Goal: Task Accomplishment & Management: Use online tool/utility

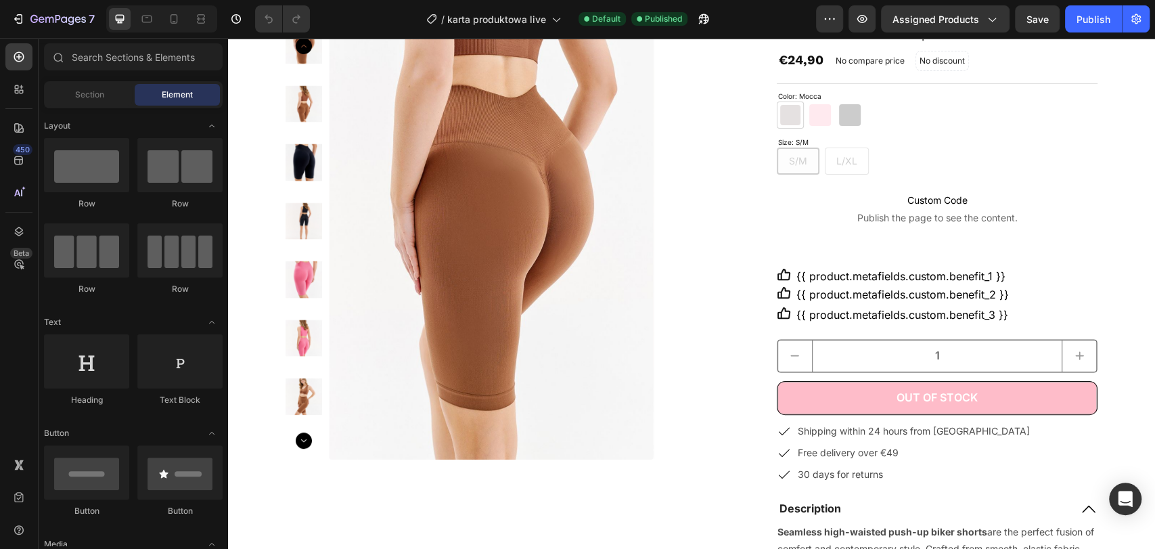
scroll to position [170, 0]
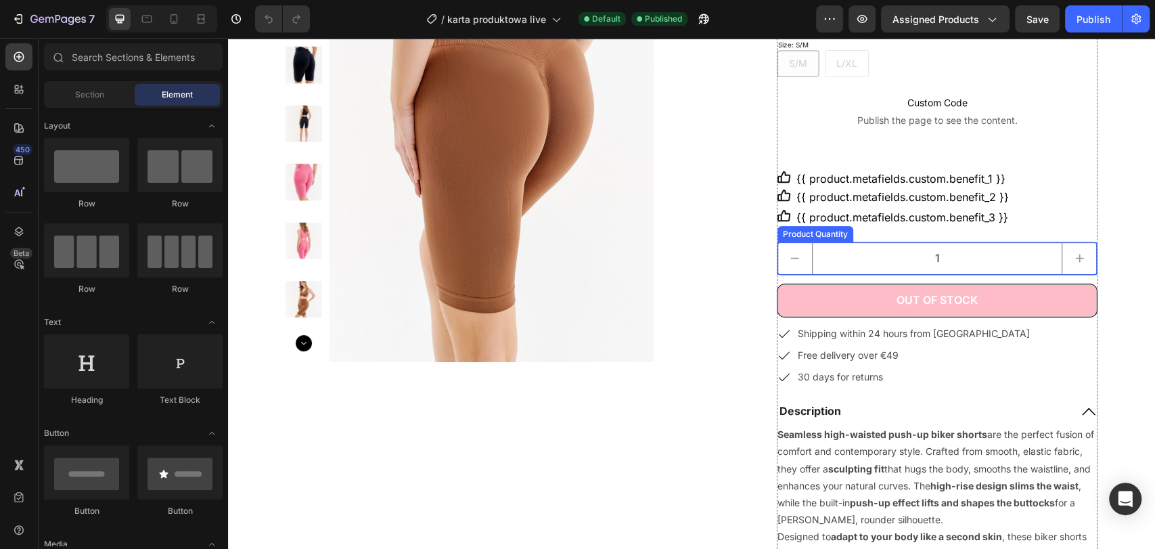
click at [866, 252] on input "1" at bounding box center [937, 258] width 250 height 31
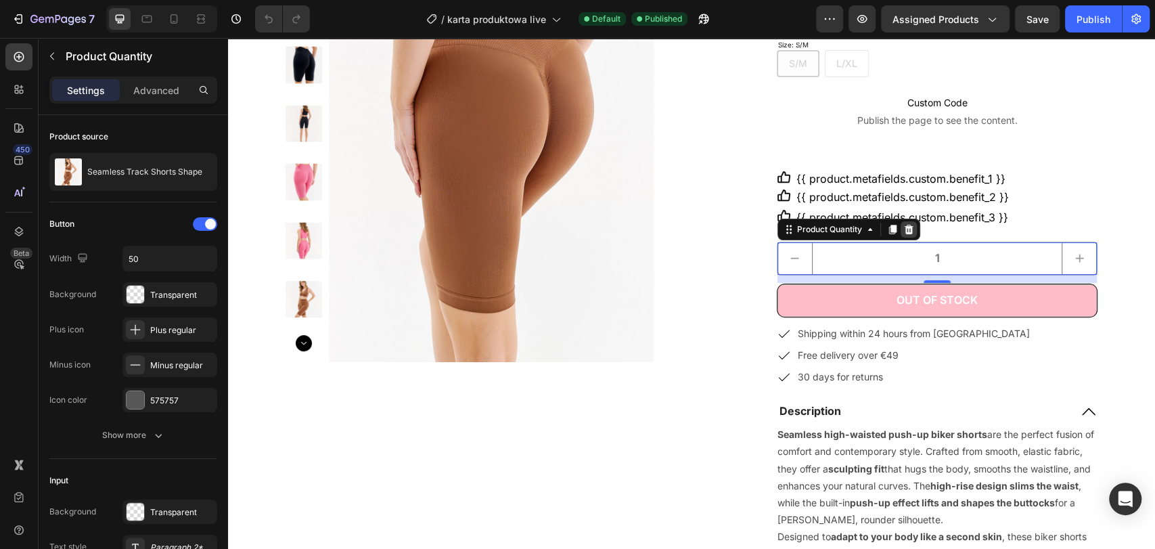
click at [906, 231] on icon at bounding box center [908, 229] width 9 height 9
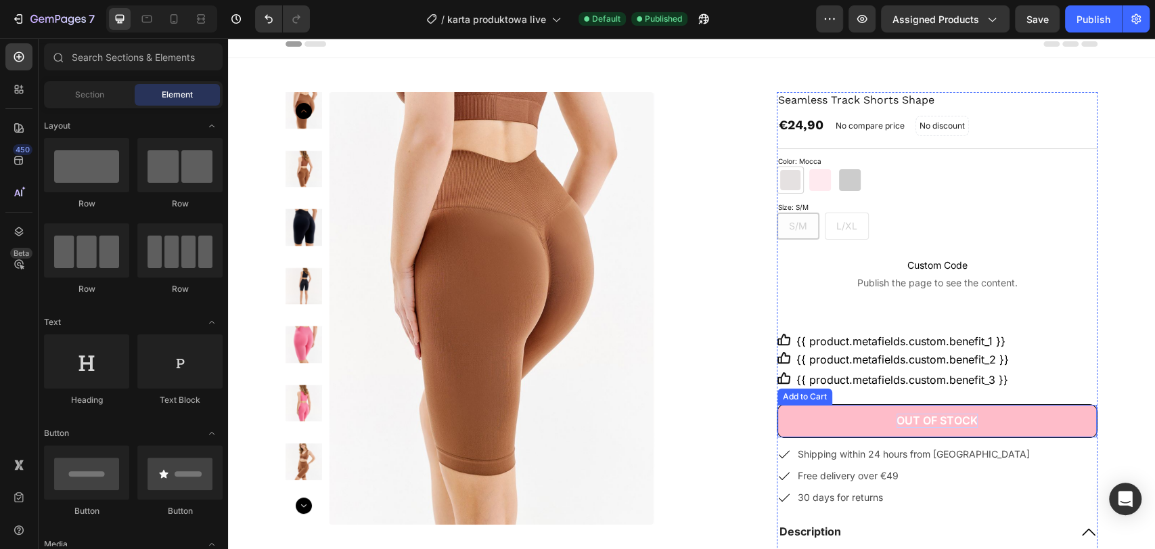
scroll to position [0, 0]
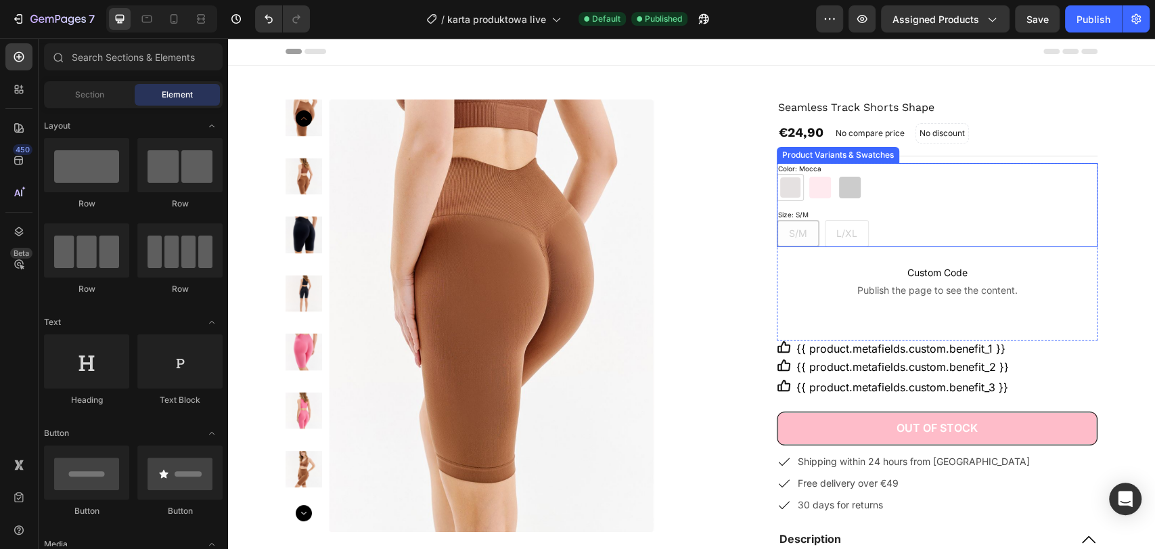
click at [831, 225] on div "S/M S/M S/M L/XL L/XL L/XL" at bounding box center [937, 233] width 321 height 27
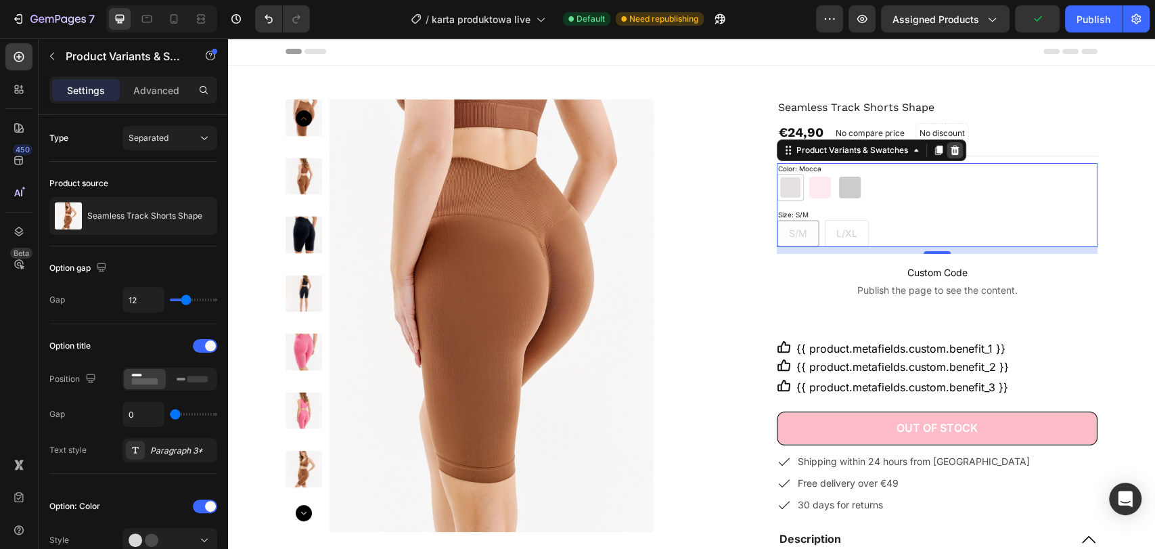
click at [952, 148] on icon at bounding box center [954, 150] width 9 height 9
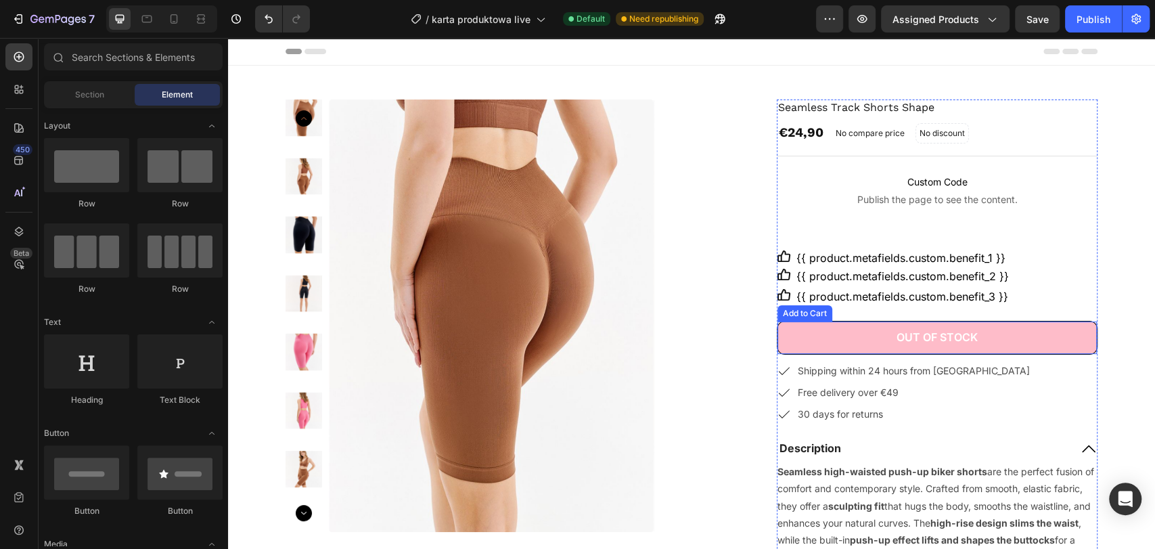
click at [833, 330] on button "Out of stock" at bounding box center [937, 338] width 319 height 32
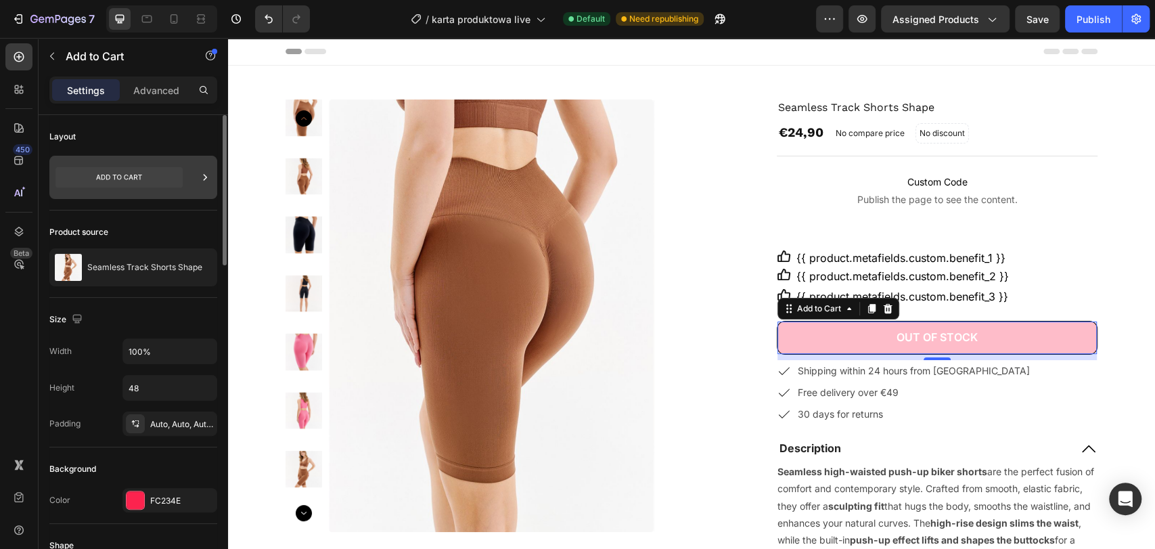
click at [119, 177] on icon at bounding box center [119, 177] width 127 height 20
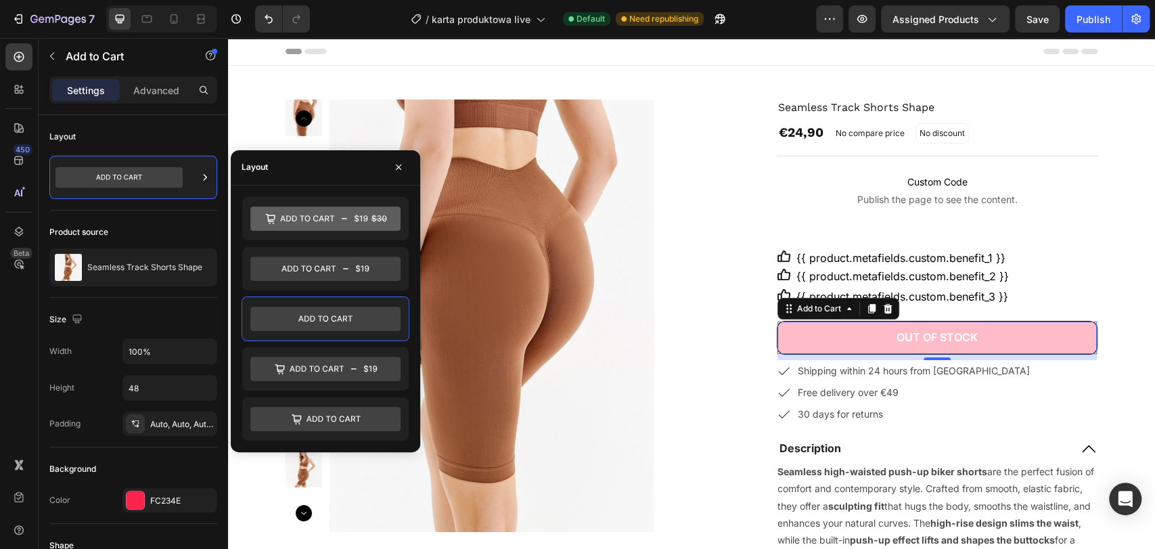
click at [882, 336] on button "Out of stock" at bounding box center [937, 338] width 319 height 32
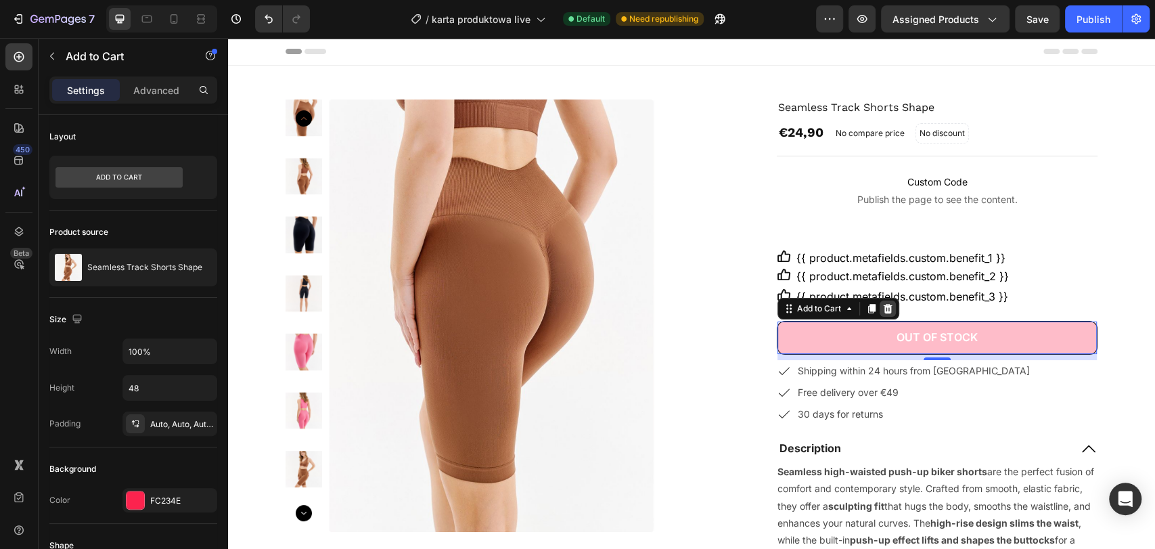
click at [883, 312] on icon at bounding box center [887, 308] width 9 height 9
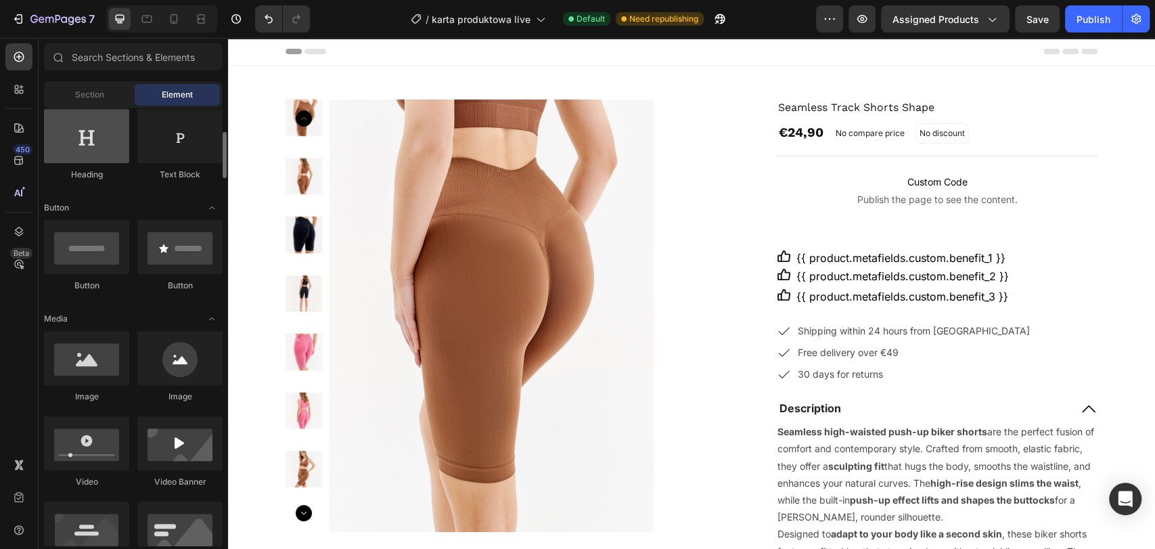
scroll to position [150, 0]
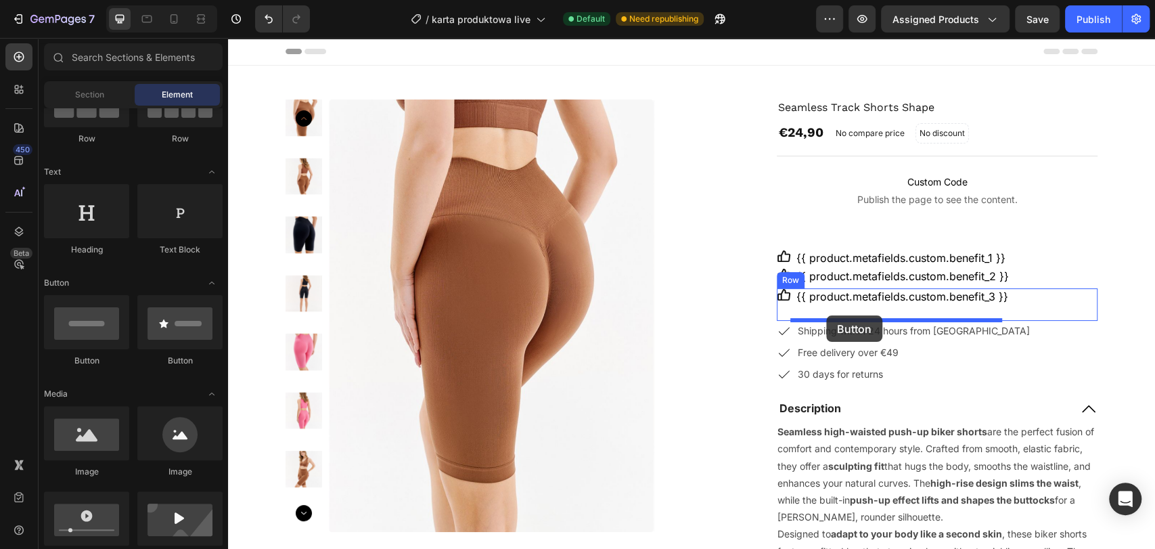
drag, startPoint x: 326, startPoint y: 372, endPoint x: 826, endPoint y: 315, distance: 504.0
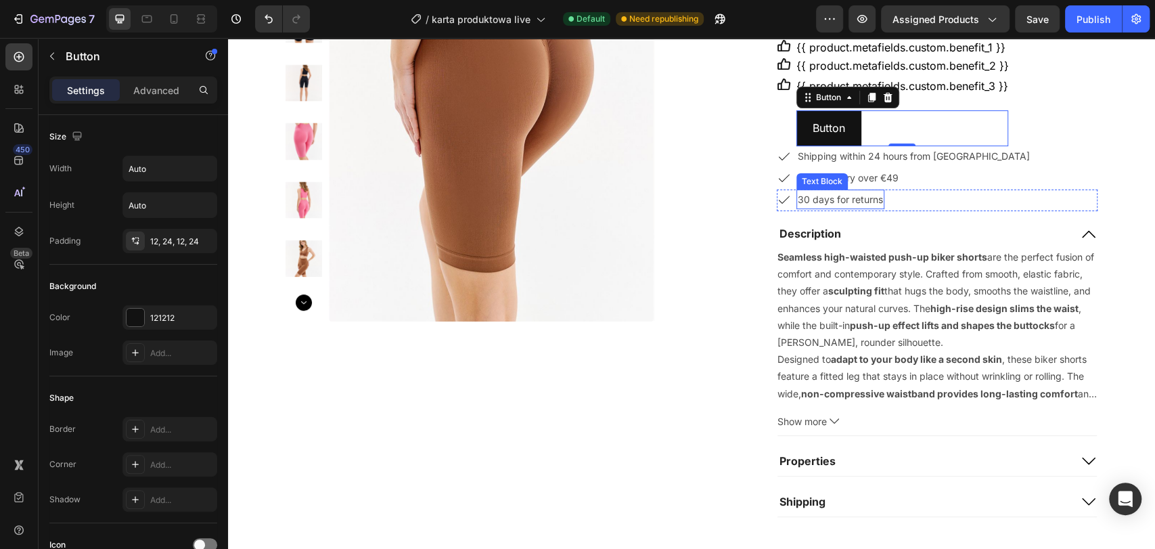
scroll to position [75, 0]
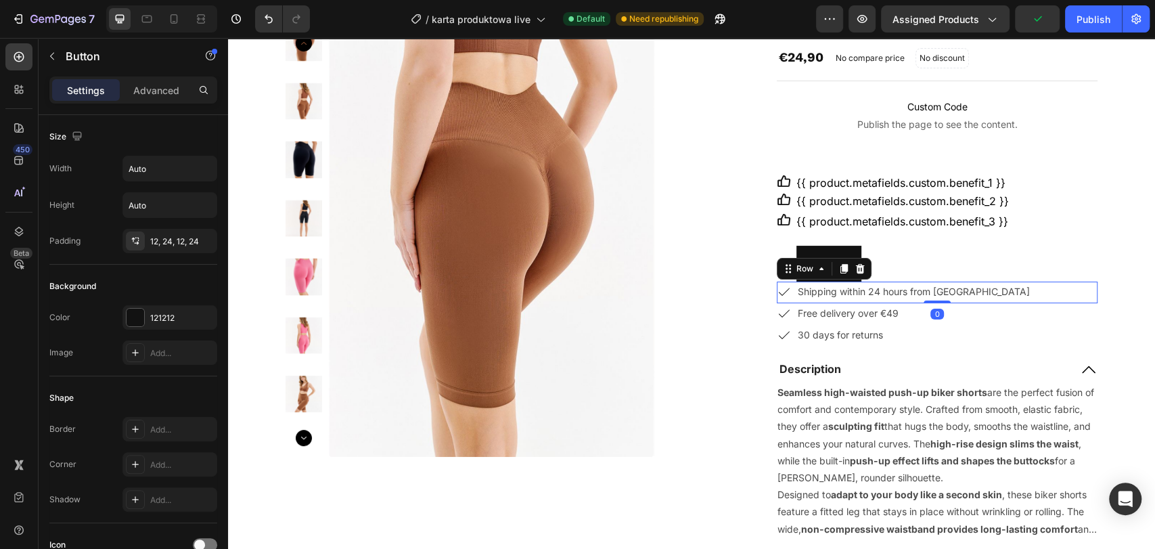
click at [790, 288] on div "Icon Shipping within 24 hours from Spain Text Block Row 0" at bounding box center [937, 293] width 321 height 22
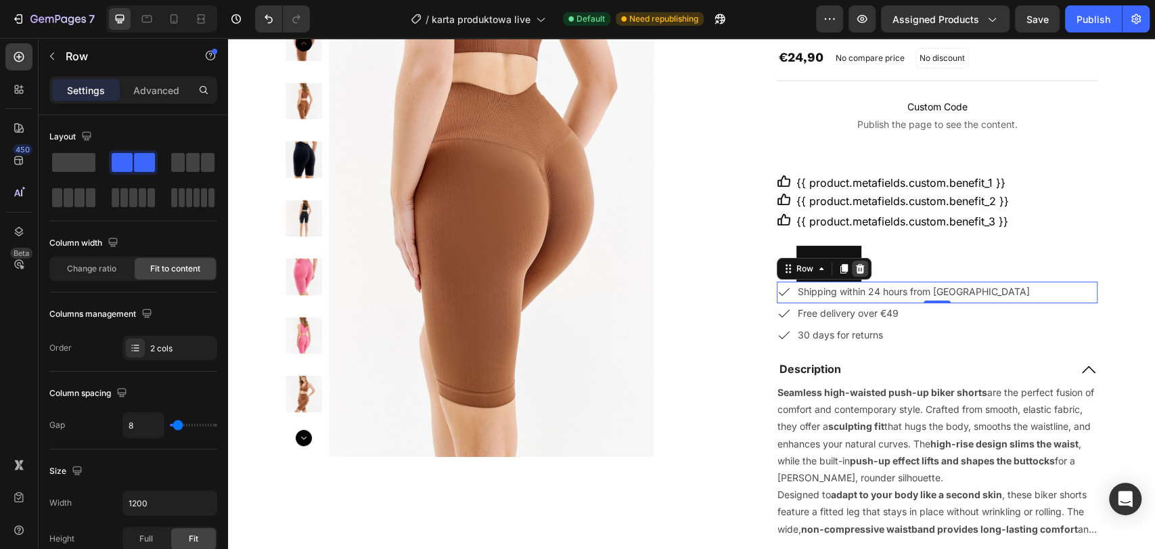
click at [856, 270] on icon at bounding box center [860, 267] width 9 height 9
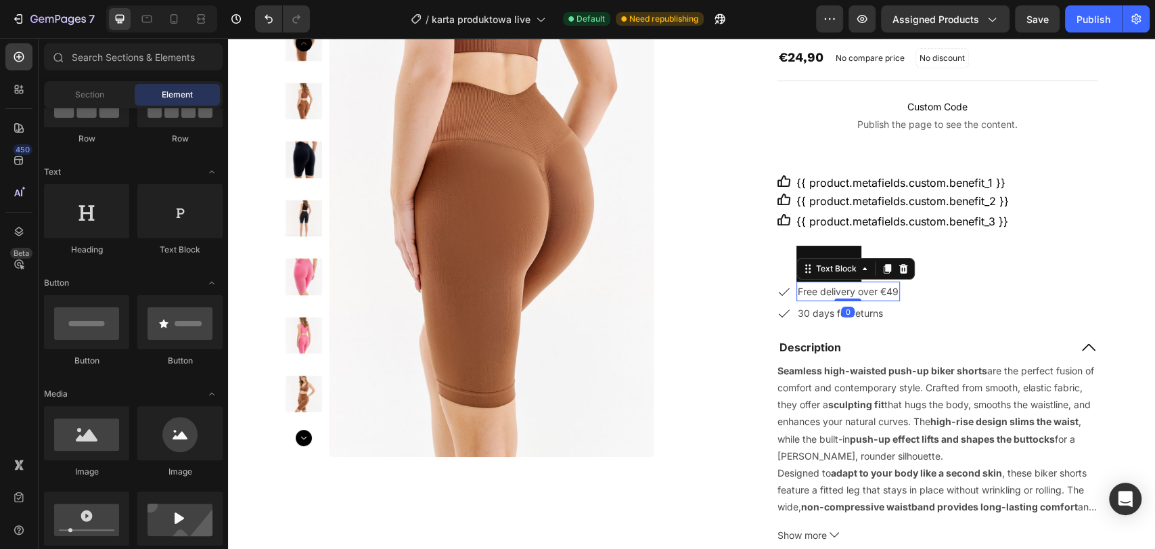
click at [851, 288] on p "Free delivery over €49" at bounding box center [848, 291] width 101 height 17
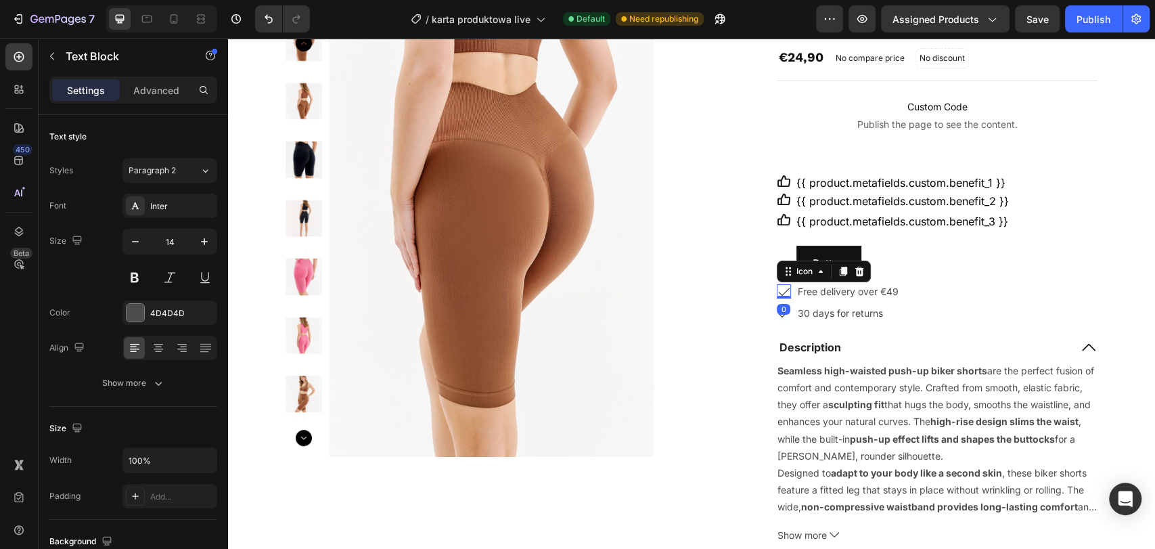
click at [780, 288] on icon at bounding box center [784, 291] width 14 height 14
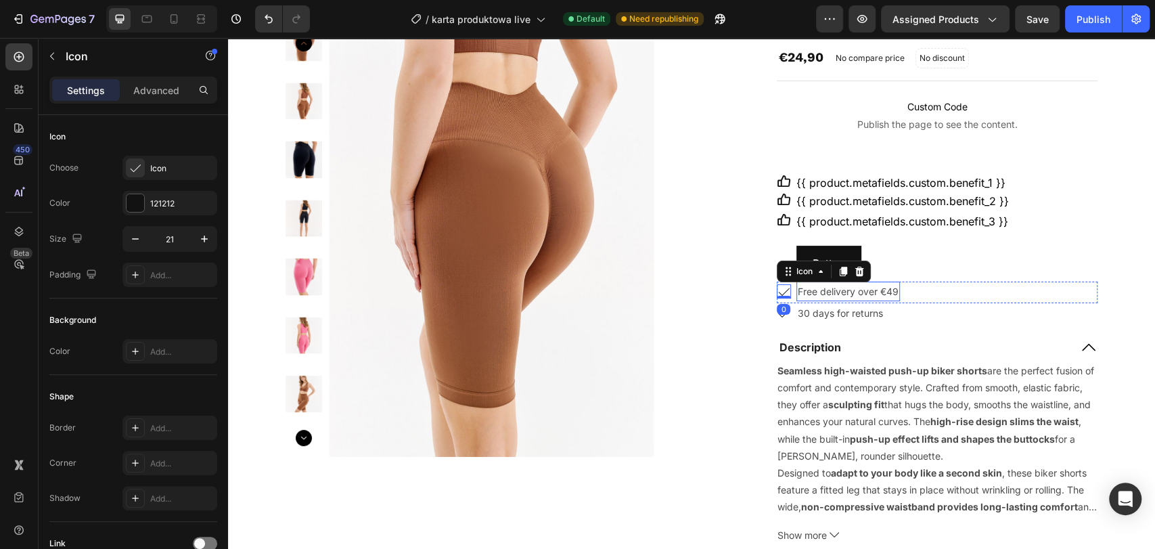
click at [798, 293] on p "Free delivery over €49" at bounding box center [848, 291] width 101 height 17
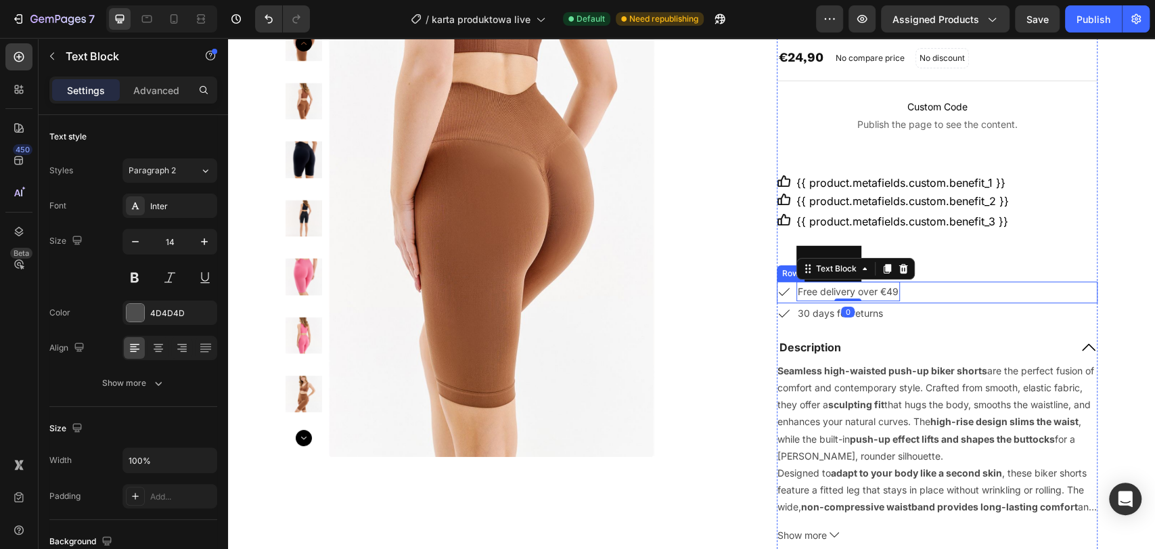
click at [921, 295] on div "Icon Free delivery over €49 Text Block 0 Row" at bounding box center [937, 293] width 321 height 22
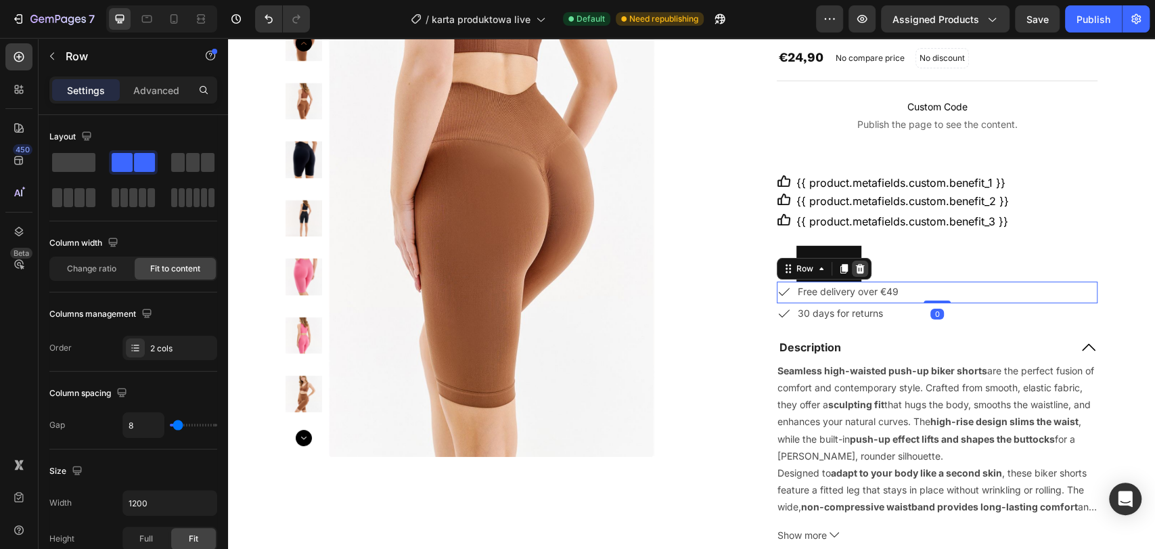
click at [857, 267] on icon at bounding box center [860, 267] width 9 height 9
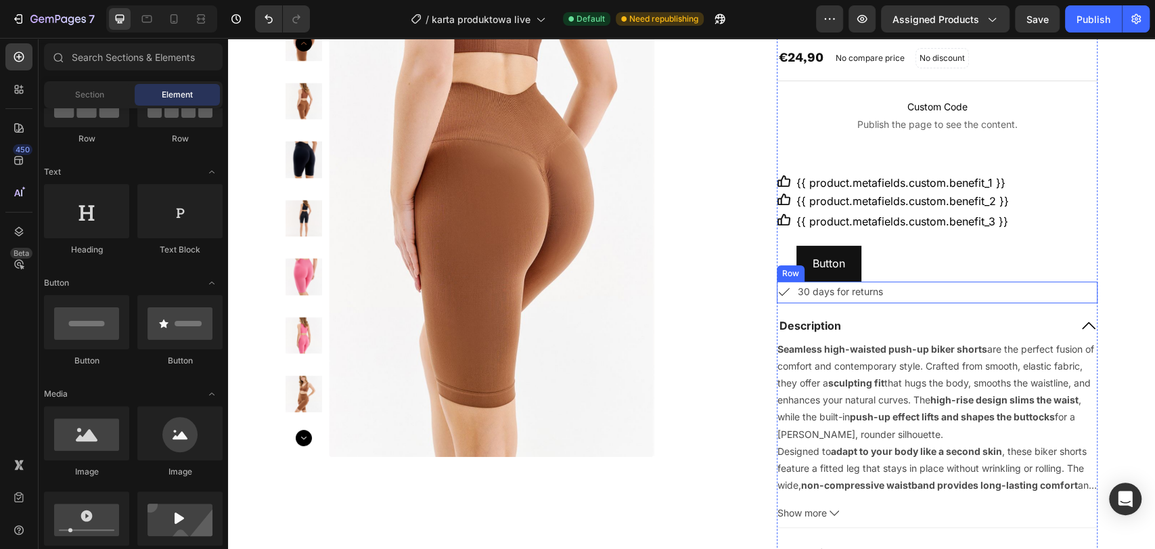
click at [905, 288] on div "Icon 30 days for returns Text Block Row" at bounding box center [937, 293] width 321 height 22
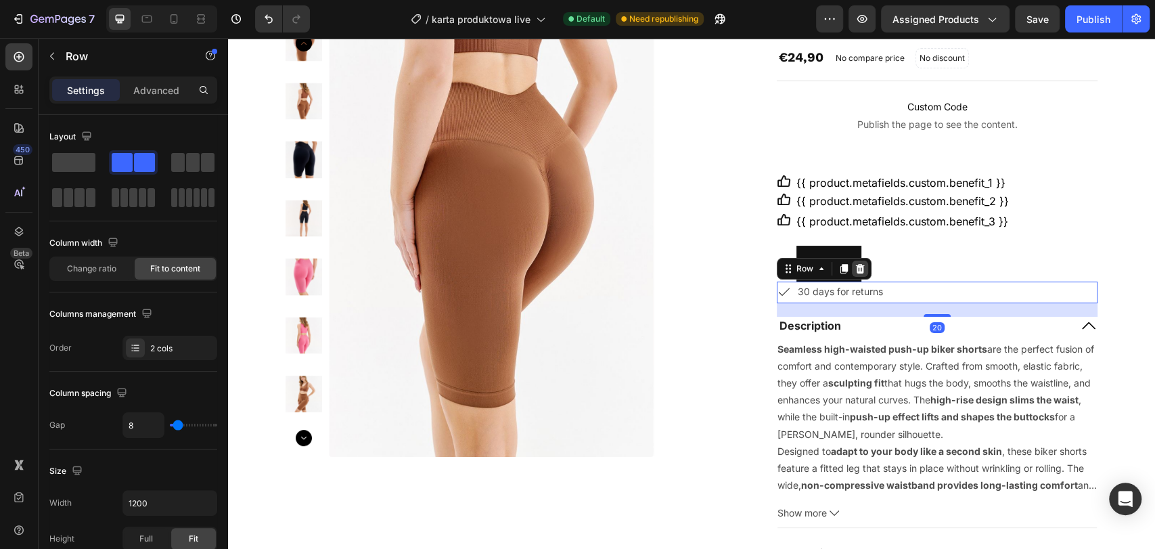
click at [856, 267] on icon at bounding box center [860, 267] width 9 height 9
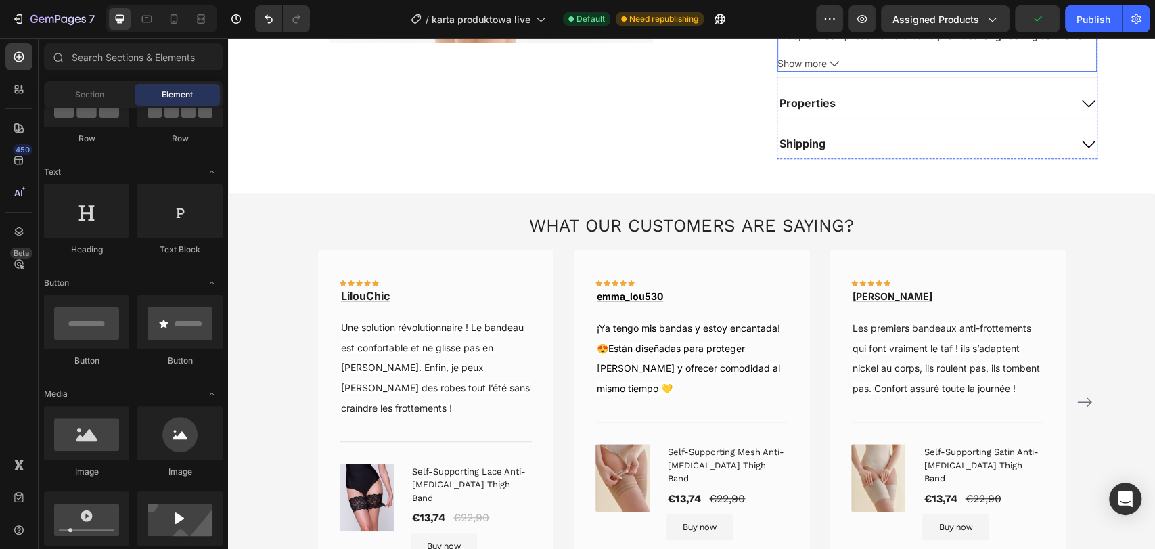
scroll to position [601, 0]
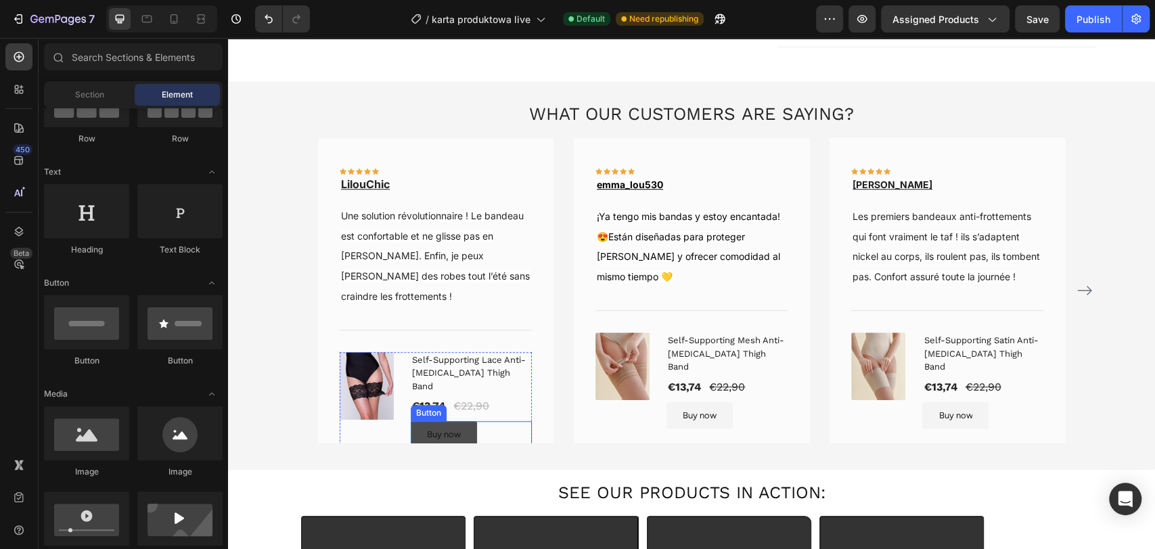
click at [415, 421] on link "Buy now" at bounding box center [444, 434] width 66 height 26
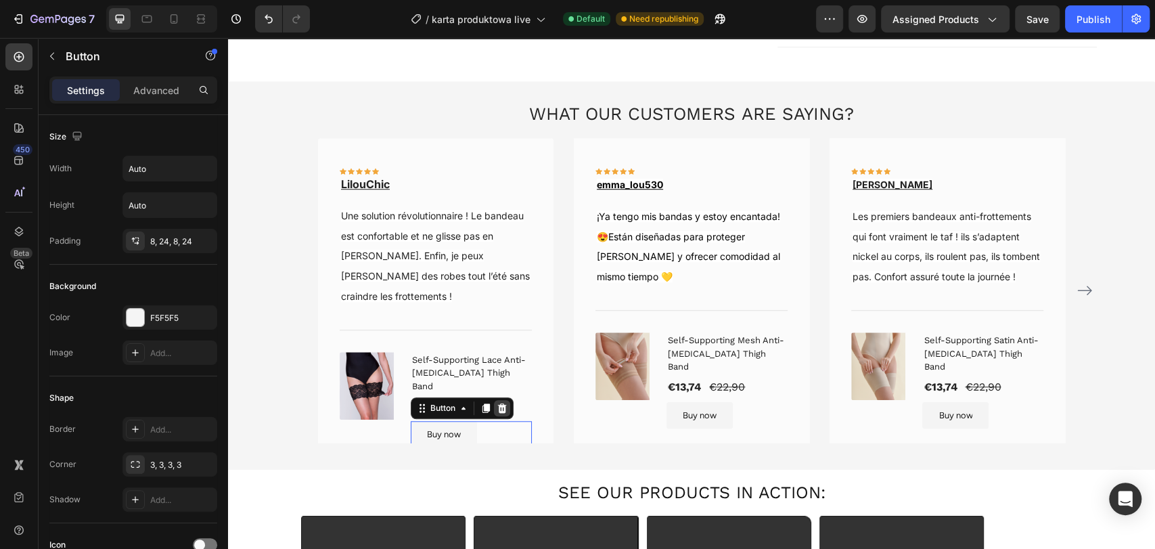
click at [500, 403] on icon at bounding box center [502, 408] width 11 height 11
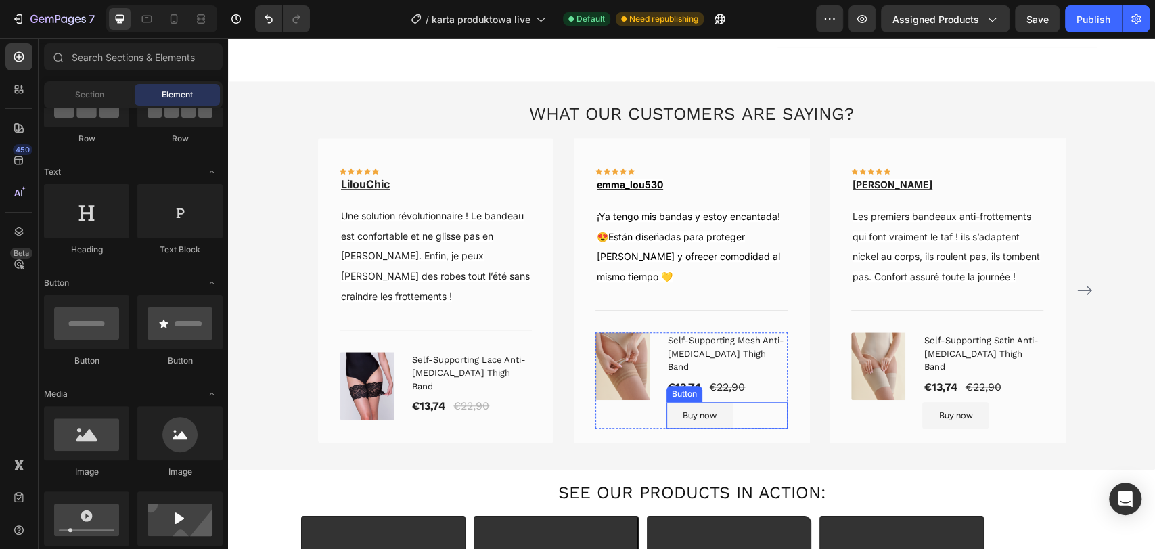
click at [759, 402] on div "Buy now Button" at bounding box center [727, 415] width 121 height 26
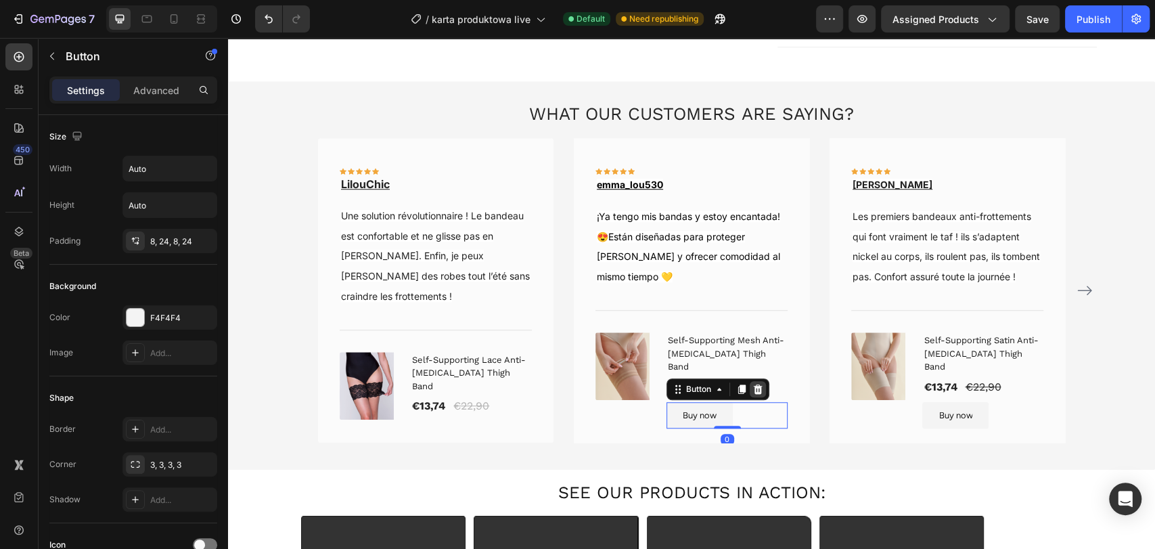
click at [756, 384] on icon at bounding box center [758, 389] width 11 height 11
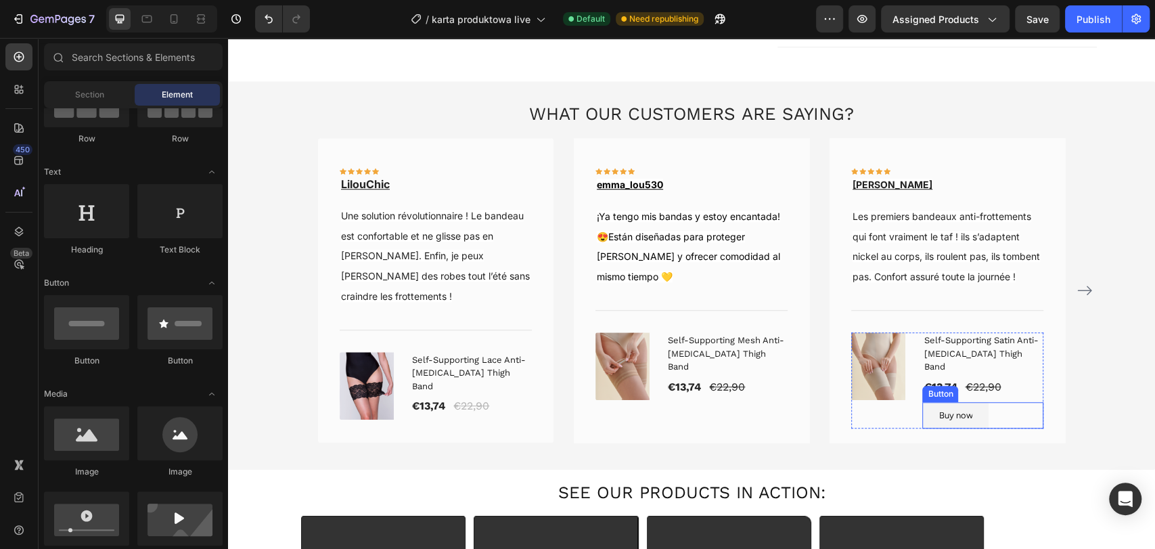
click at [1009, 413] on div "Buy now Button" at bounding box center [983, 415] width 121 height 26
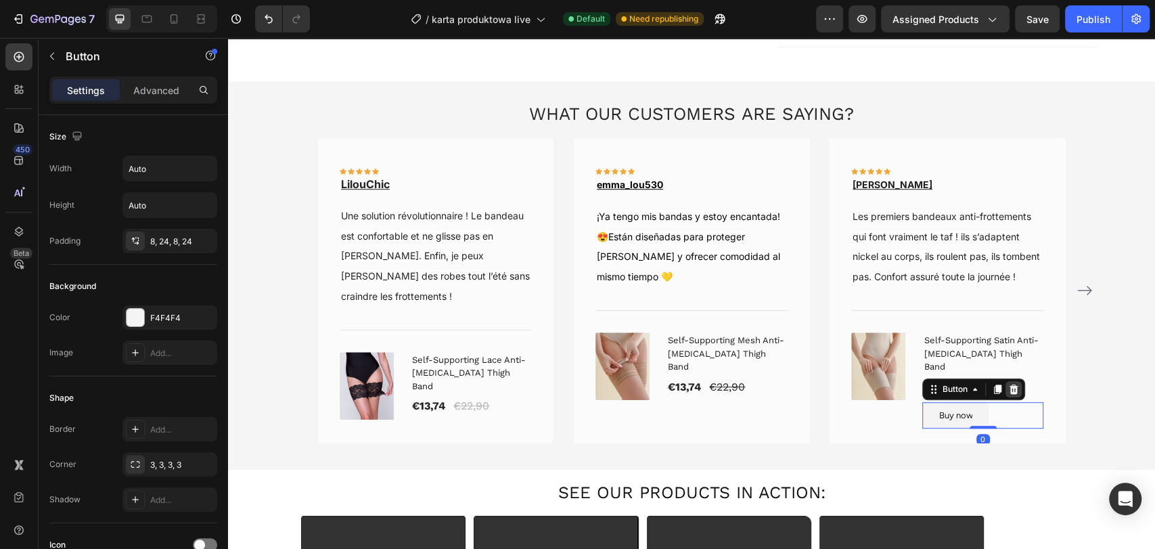
click at [1011, 392] on icon at bounding box center [1014, 388] width 9 height 9
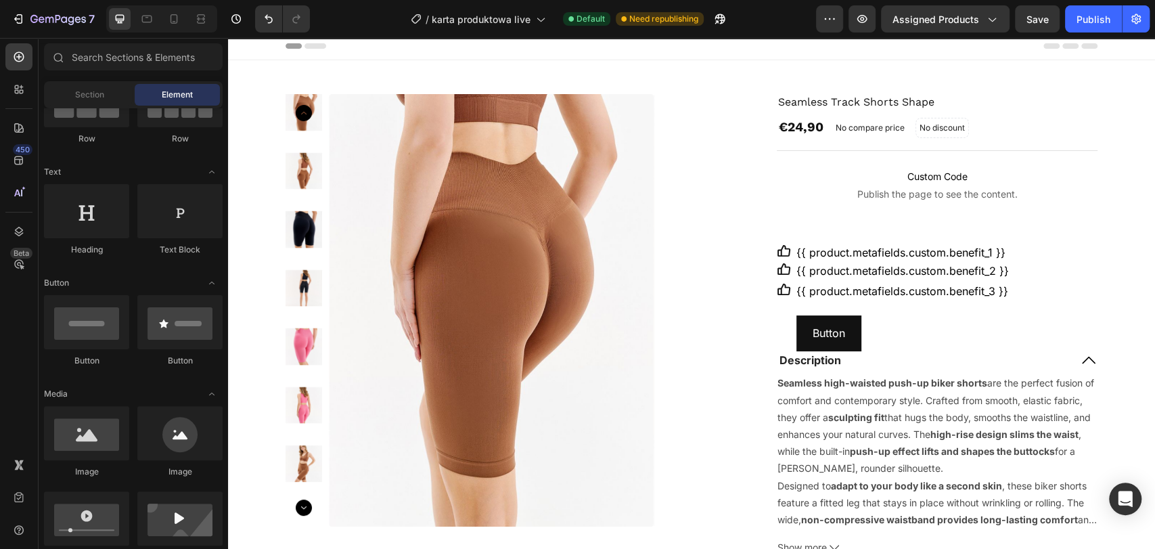
scroll to position [0, 0]
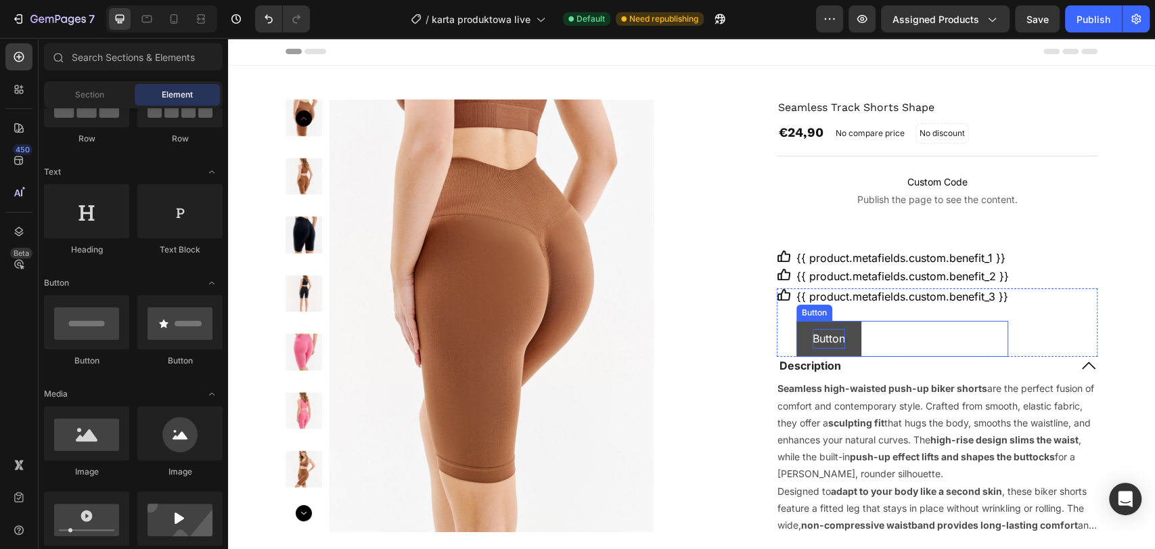
click at [826, 340] on p "Button" at bounding box center [829, 339] width 32 height 20
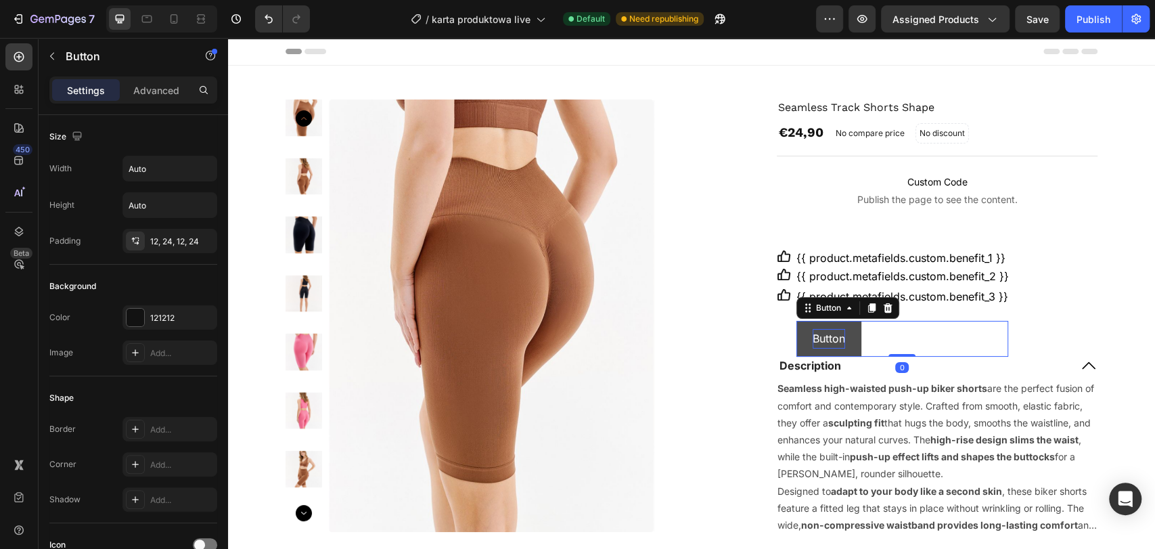
click at [824, 336] on p "Button" at bounding box center [829, 339] width 32 height 20
click at [797, 321] on button "SEE" at bounding box center [823, 339] width 53 height 36
click at [797, 321] on button "SEE YOU" at bounding box center [836, 339] width 79 height 36
click at [797, 326] on button "SEE YOU SOON" at bounding box center [854, 339] width 114 height 36
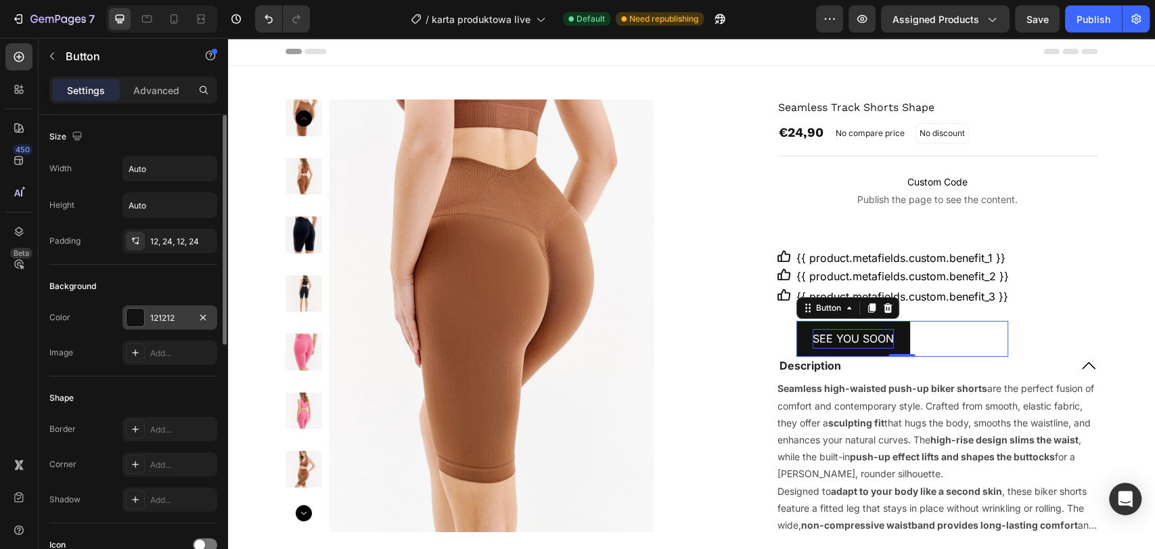
click at [162, 317] on div "121212" at bounding box center [169, 318] width 39 height 12
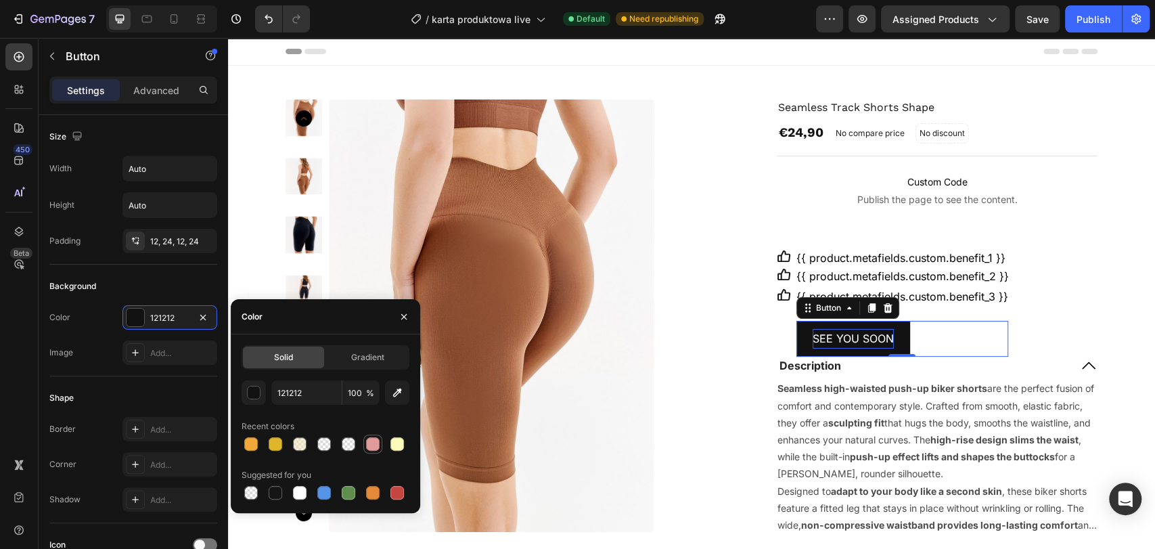
click at [377, 440] on div at bounding box center [373, 444] width 14 height 14
type input "E09A9A"
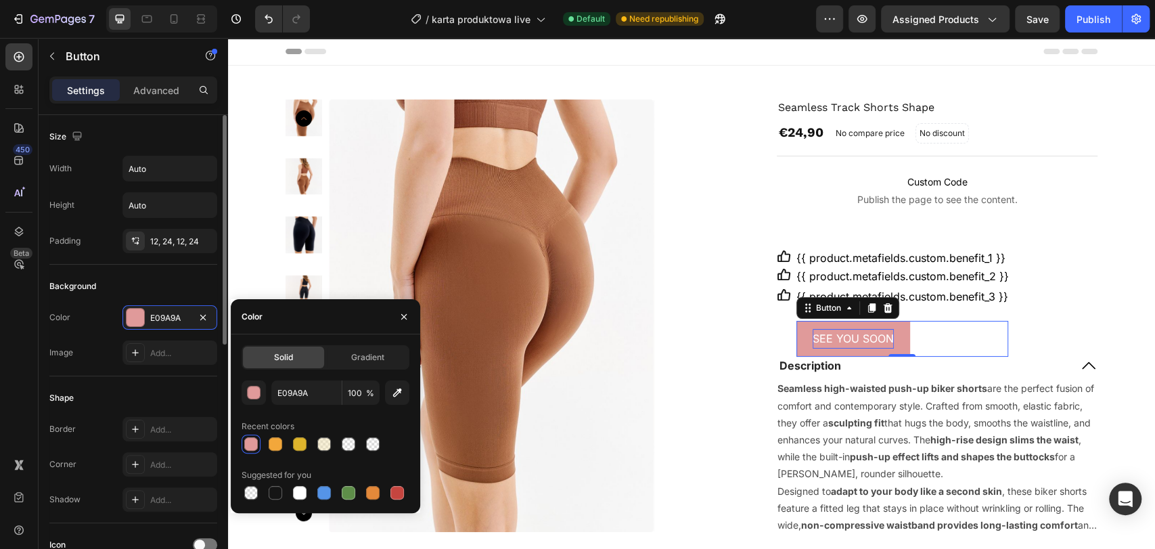
scroll to position [75, 0]
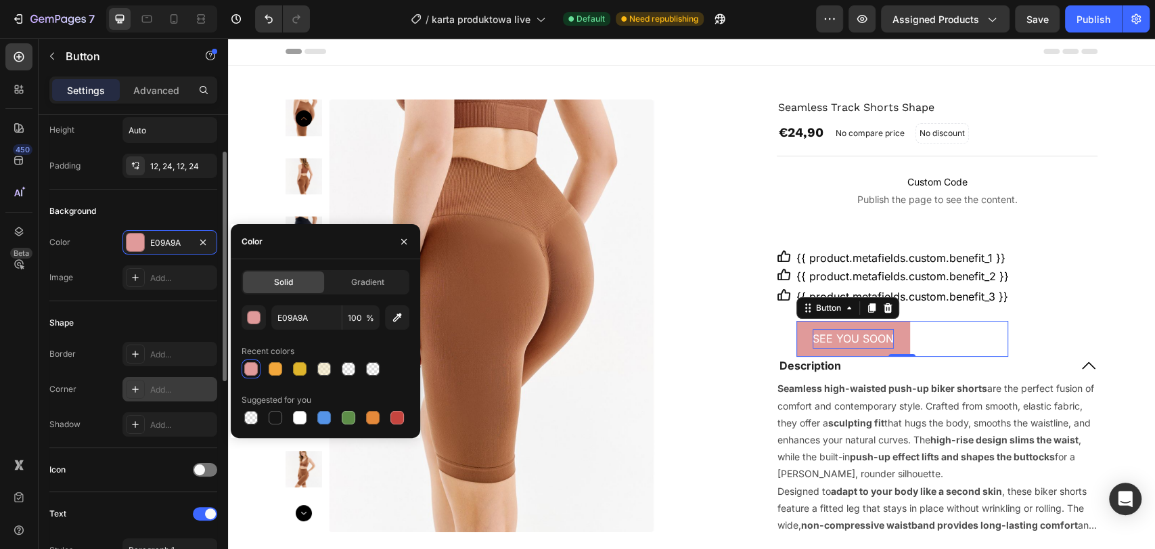
click at [135, 395] on div at bounding box center [135, 389] width 19 height 19
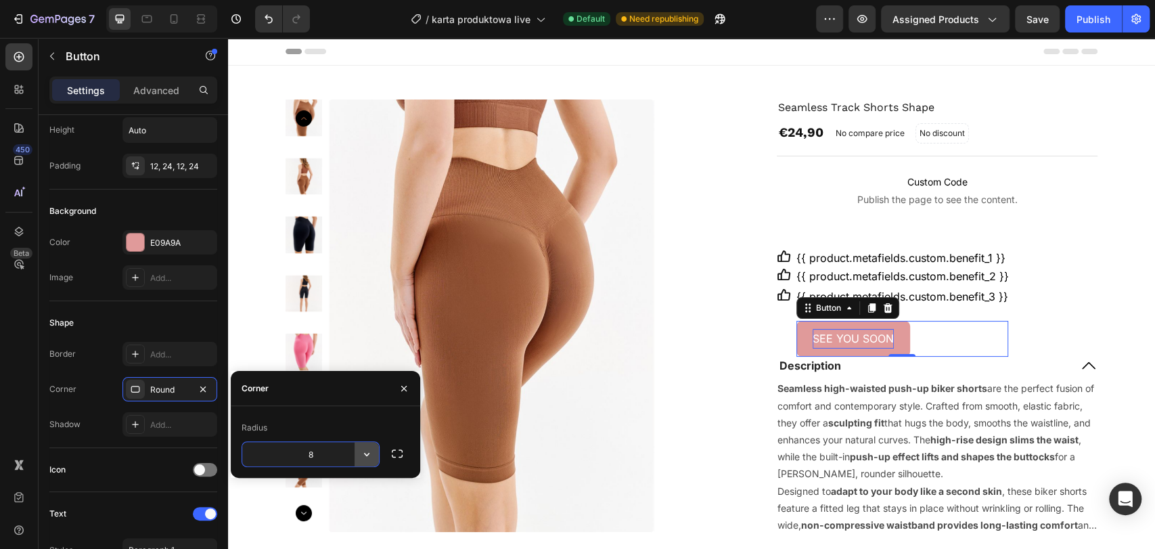
click at [361, 454] on icon "button" at bounding box center [367, 454] width 14 height 14
click at [364, 457] on icon "button" at bounding box center [367, 454] width 14 height 14
click at [311, 453] on input "8" at bounding box center [310, 454] width 137 height 24
type input "10"
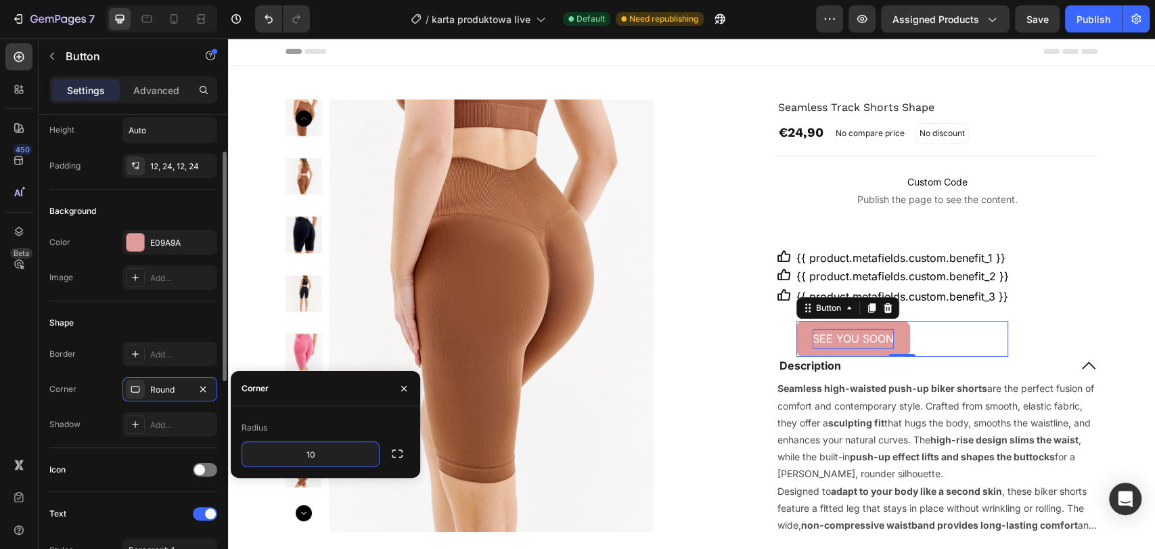
click at [160, 317] on div "Shape" at bounding box center [133, 323] width 168 height 22
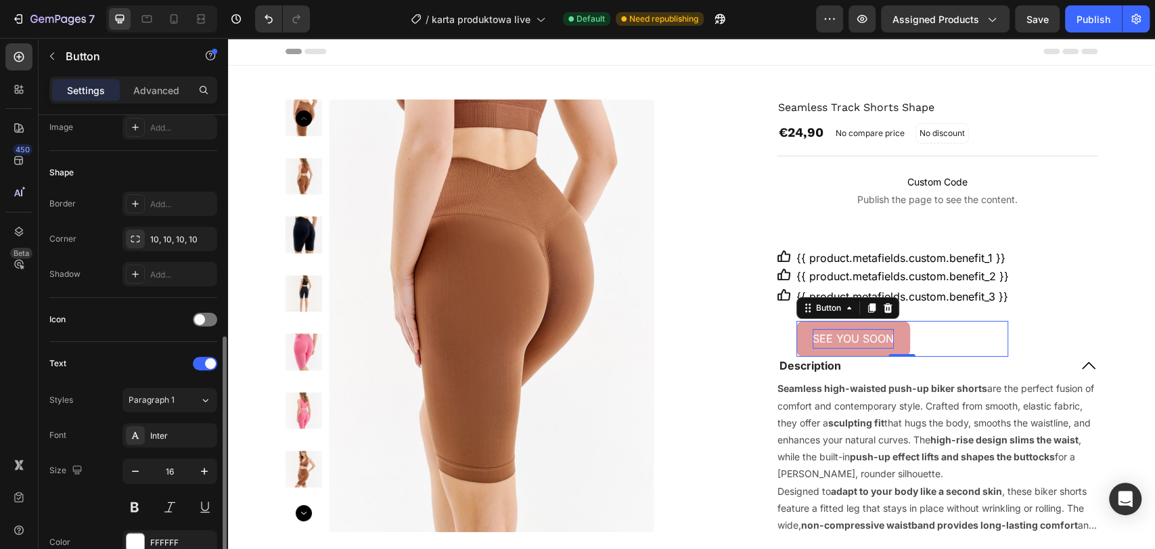
scroll to position [301, 0]
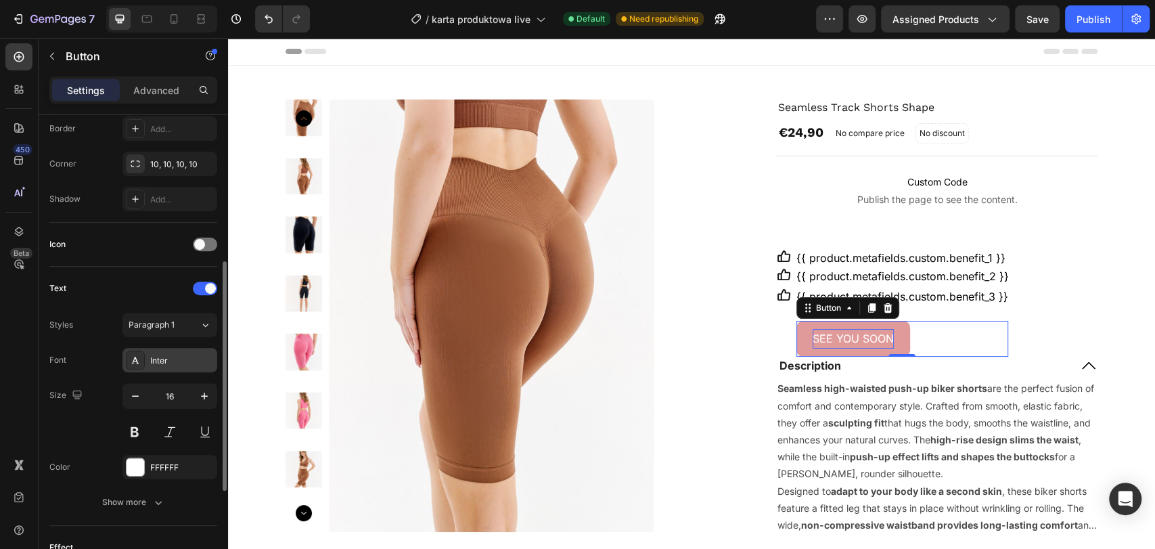
click at [176, 355] on div "Inter" at bounding box center [182, 361] width 64 height 12
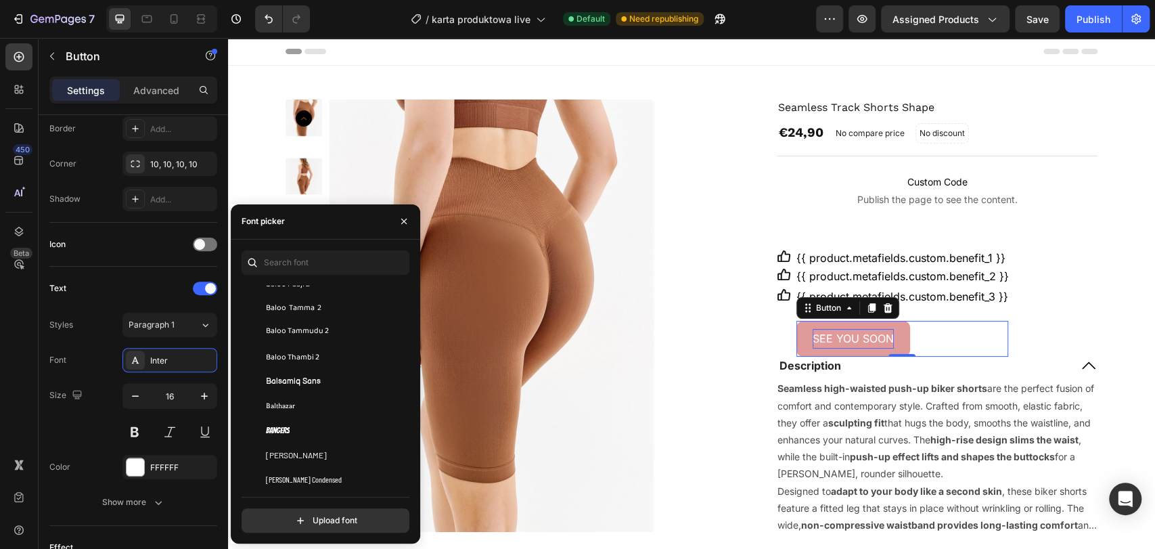
scroll to position [4061, 0]
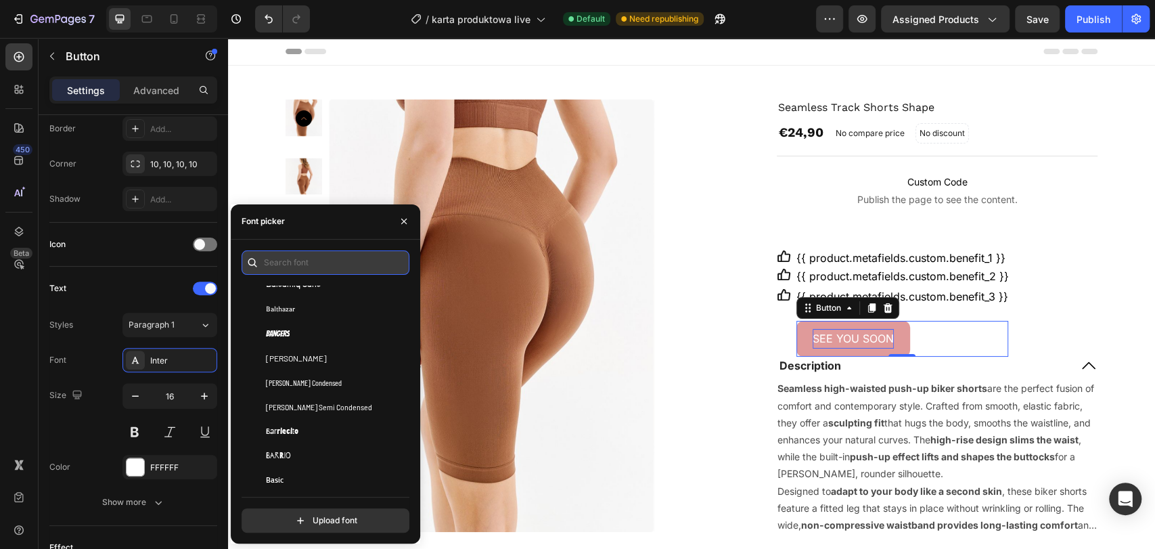
click at [290, 261] on input "text" at bounding box center [326, 262] width 168 height 24
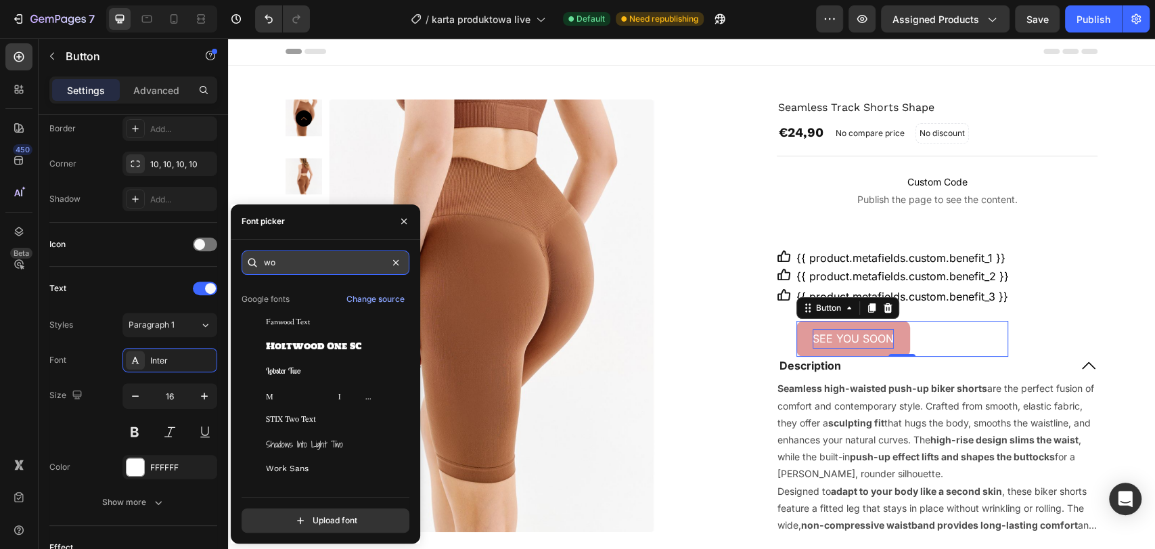
scroll to position [0, 0]
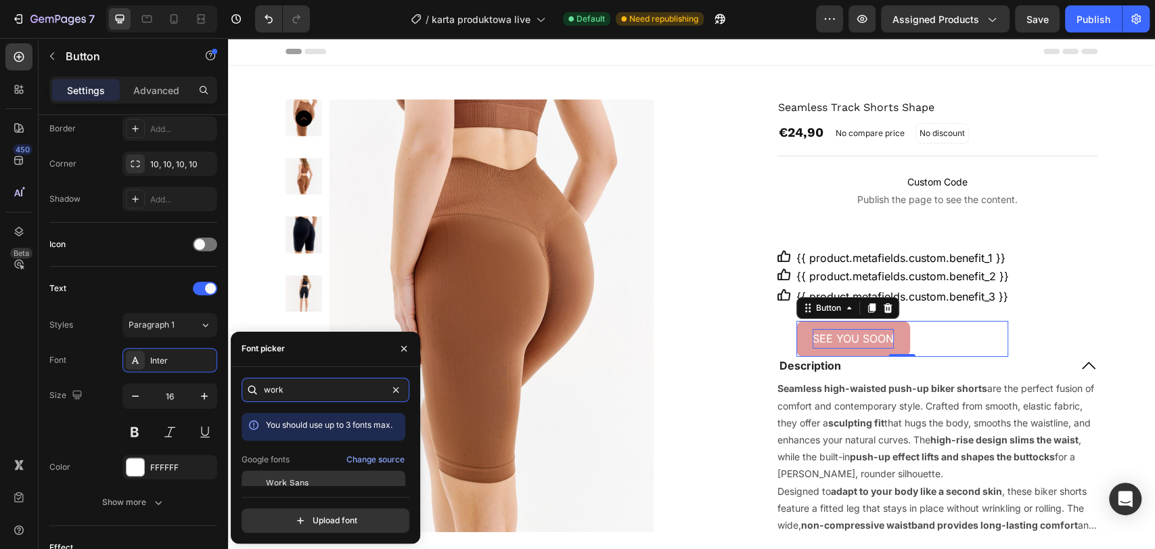
type input "work"
click at [287, 479] on span "Work Sans" at bounding box center [287, 483] width 43 height 12
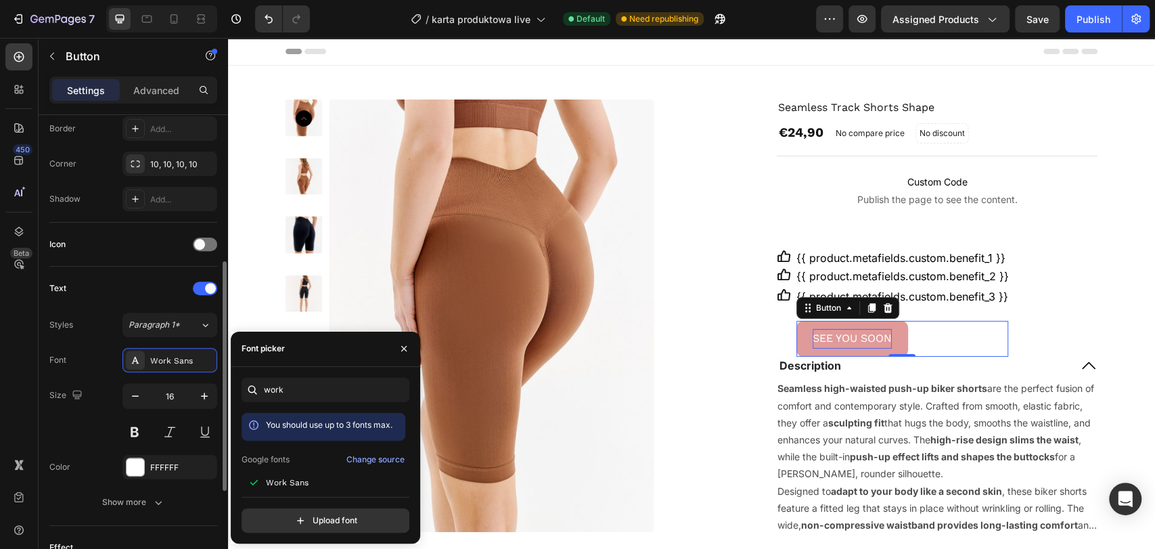
scroll to position [150, 0]
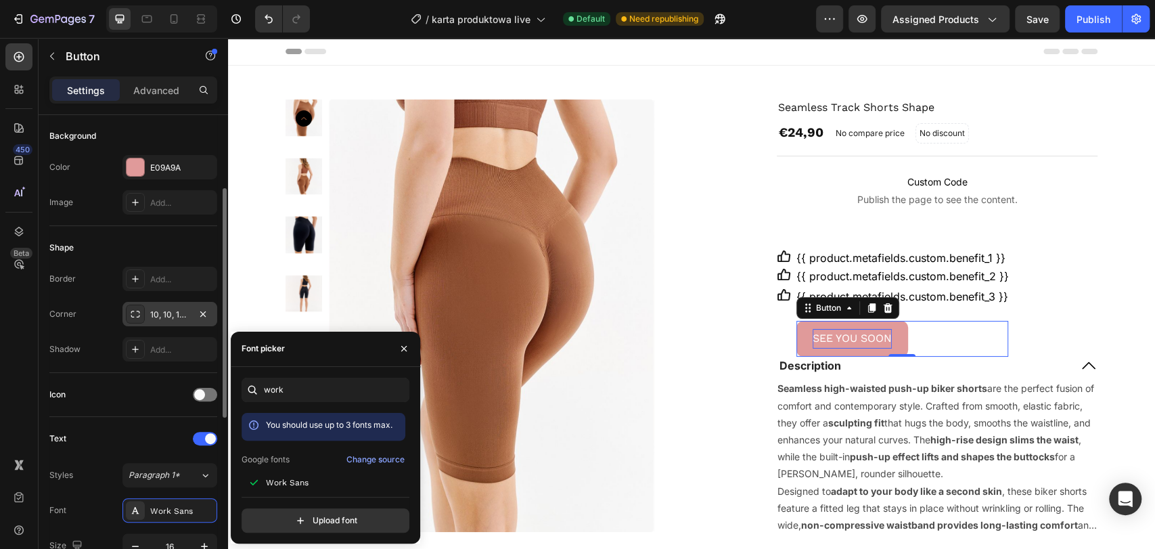
click at [146, 310] on div "10, 10, 10, 10" at bounding box center [170, 314] width 95 height 24
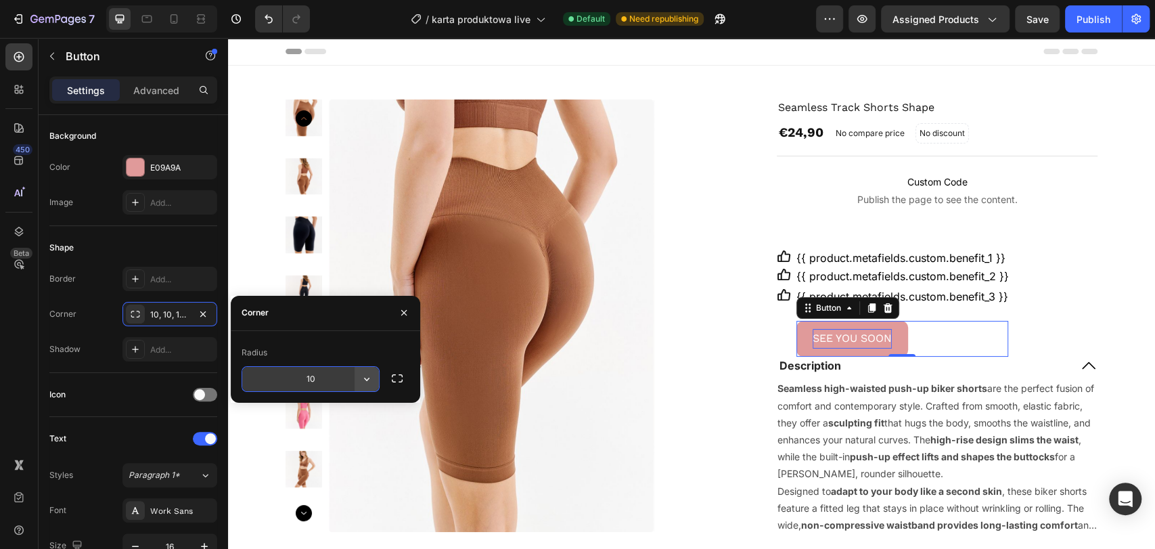
click at [368, 380] on icon "button" at bounding box center [367, 379] width 14 height 14
click at [154, 238] on div "Shape" at bounding box center [133, 248] width 168 height 22
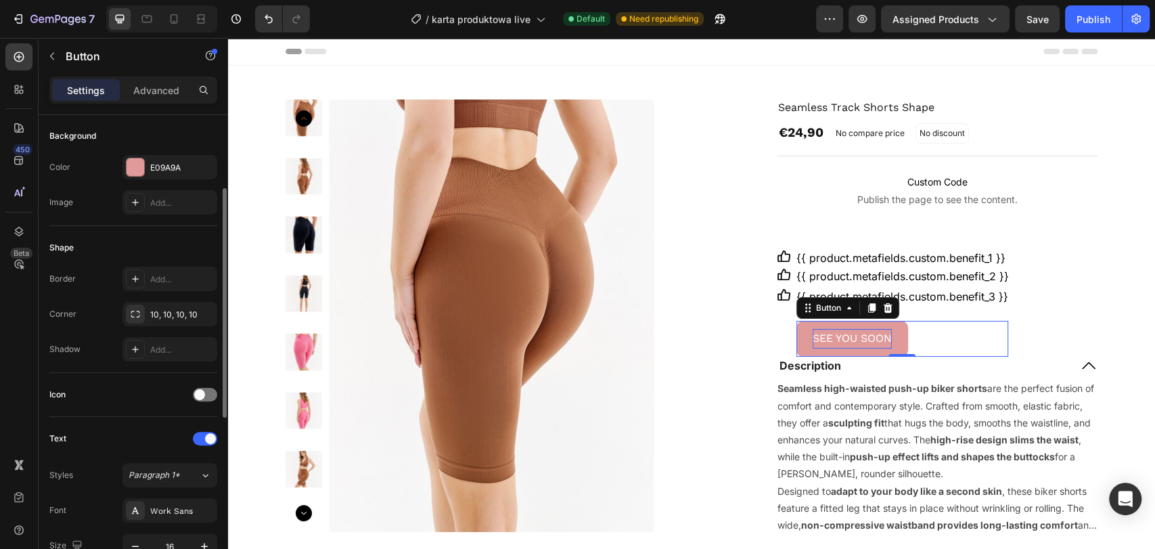
scroll to position [0, 0]
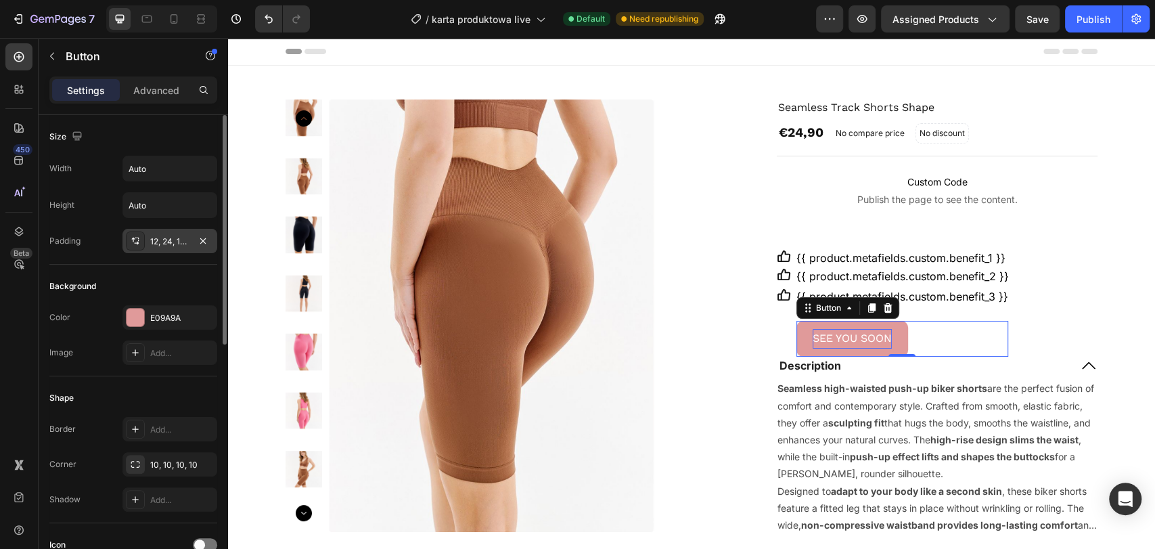
click at [160, 245] on div "12, 24, 12, 24" at bounding box center [169, 242] width 39 height 12
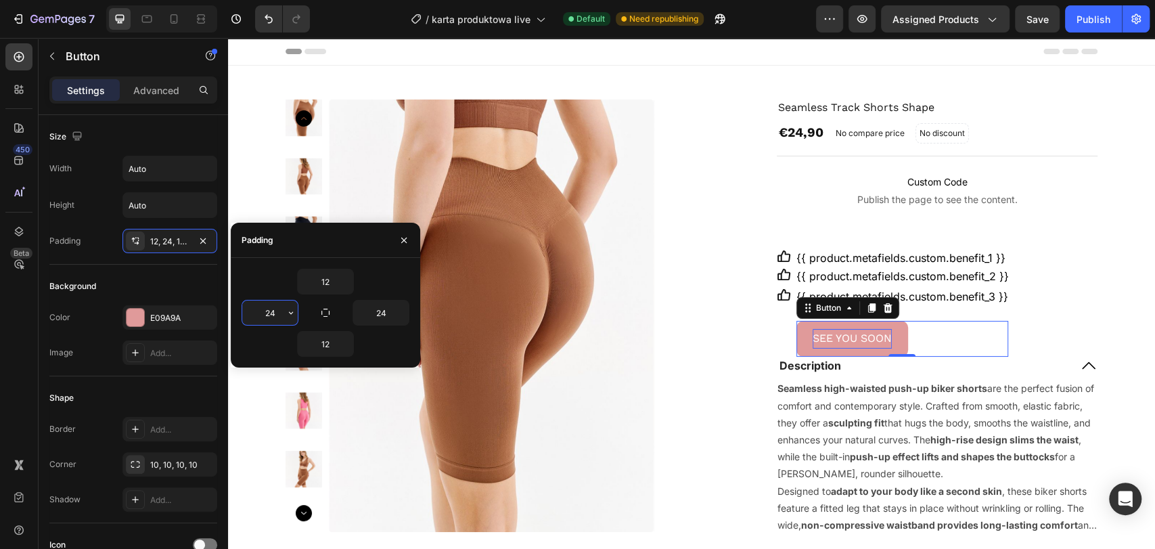
click at [272, 311] on input "24" at bounding box center [270, 313] width 56 height 24
drag, startPoint x: 275, startPoint y: 311, endPoint x: 263, endPoint y: 311, distance: 12.2
click at [263, 311] on input "50" at bounding box center [270, 313] width 56 height 24
type input "50"
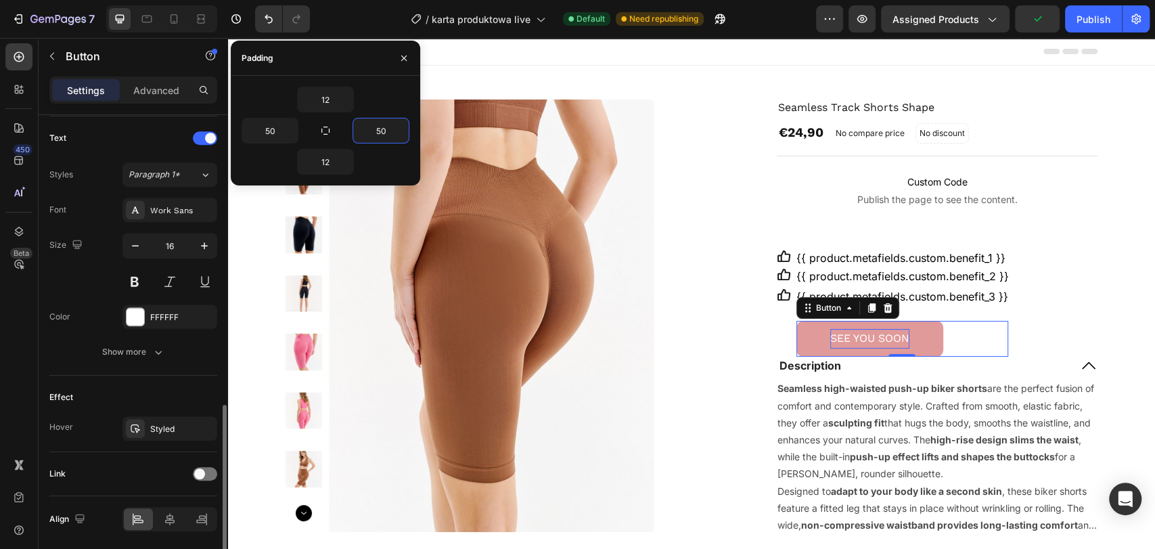
scroll to position [497, 0]
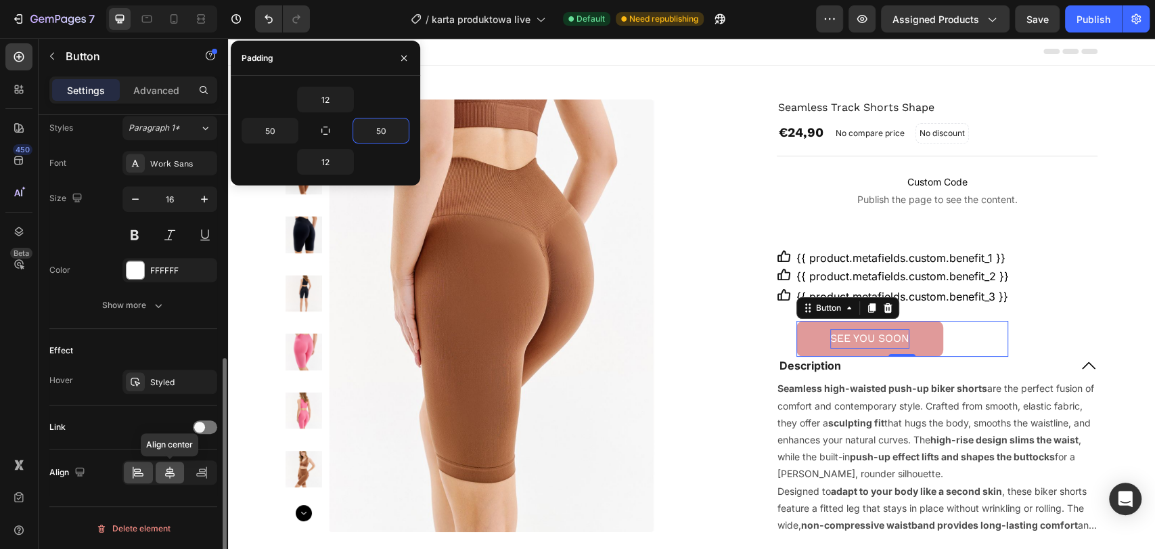
click at [173, 466] on icon at bounding box center [170, 473] width 14 height 14
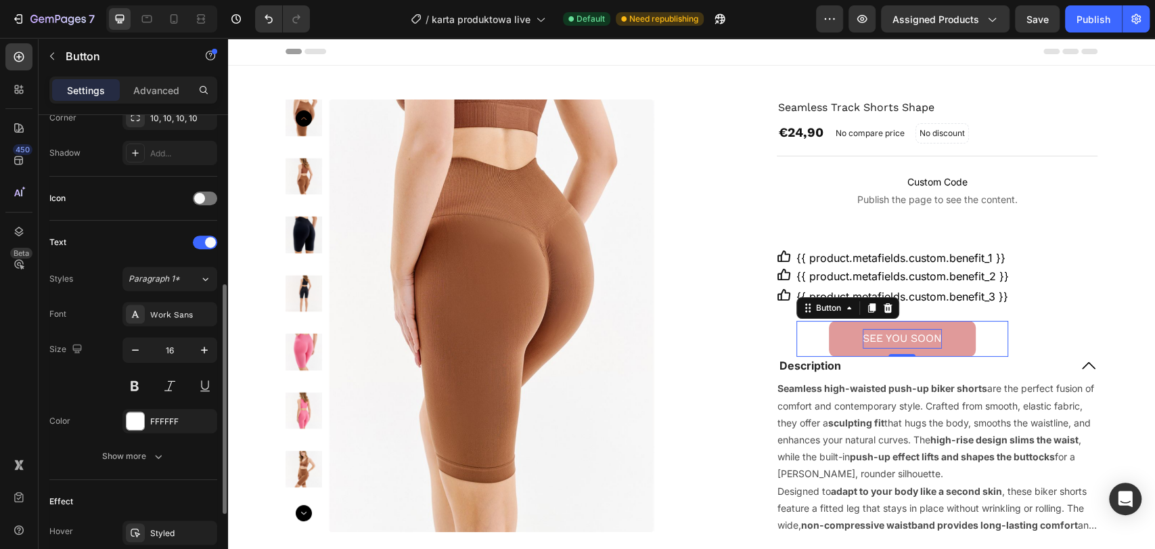
scroll to position [271, 0]
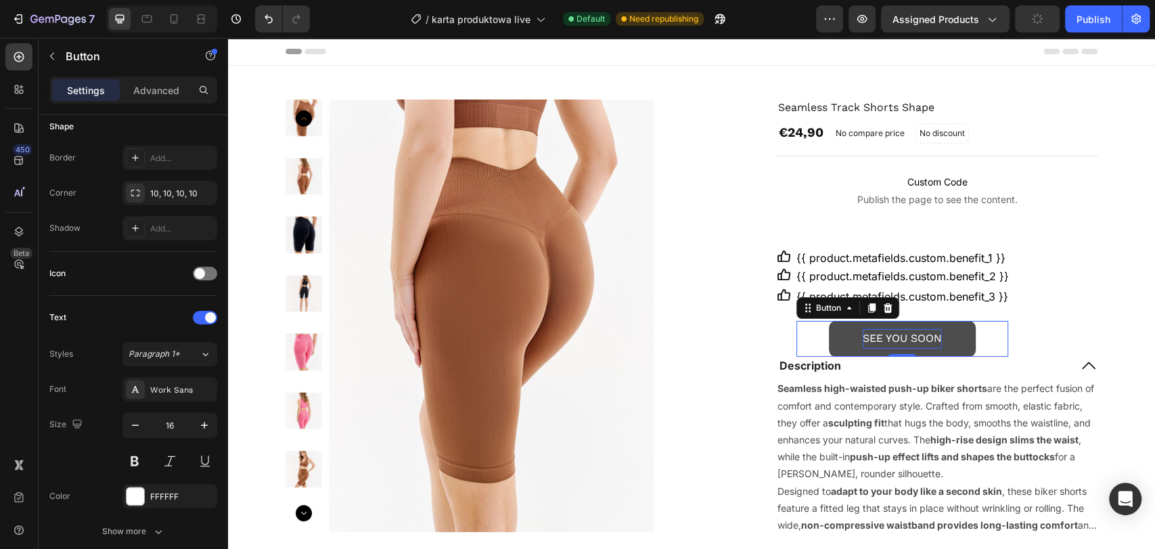
click at [939, 342] on button "SEE YOU SOON" at bounding box center [902, 339] width 147 height 36
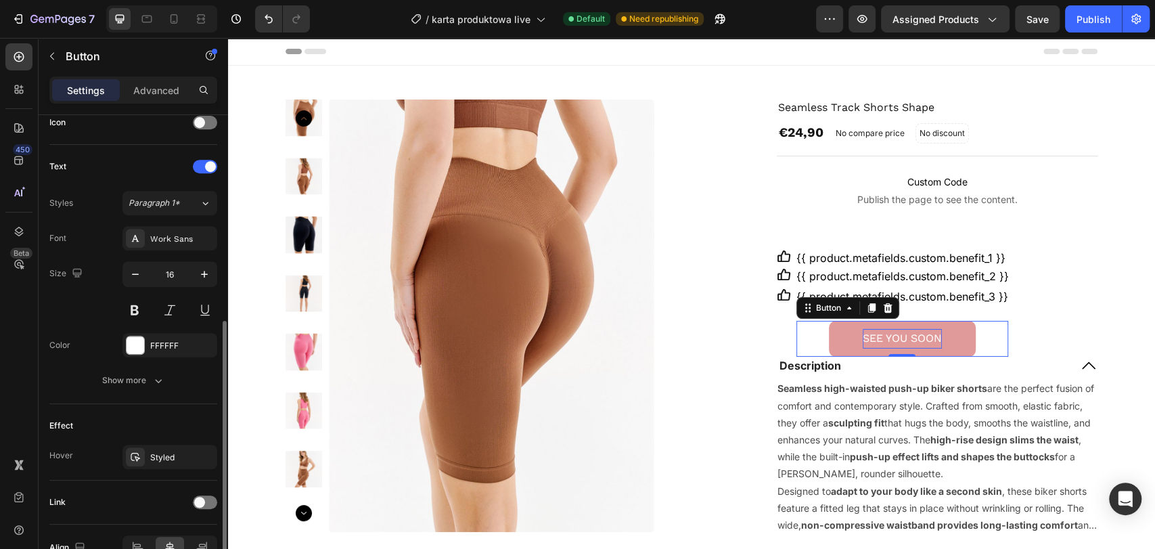
scroll to position [497, 0]
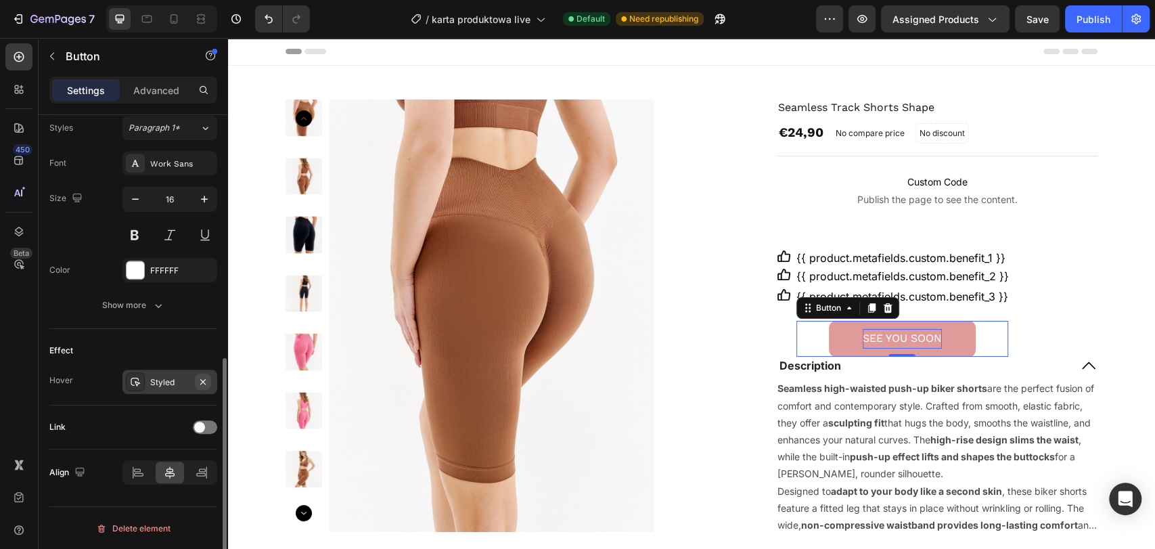
click at [203, 380] on icon "button" at bounding box center [202, 380] width 5 height 5
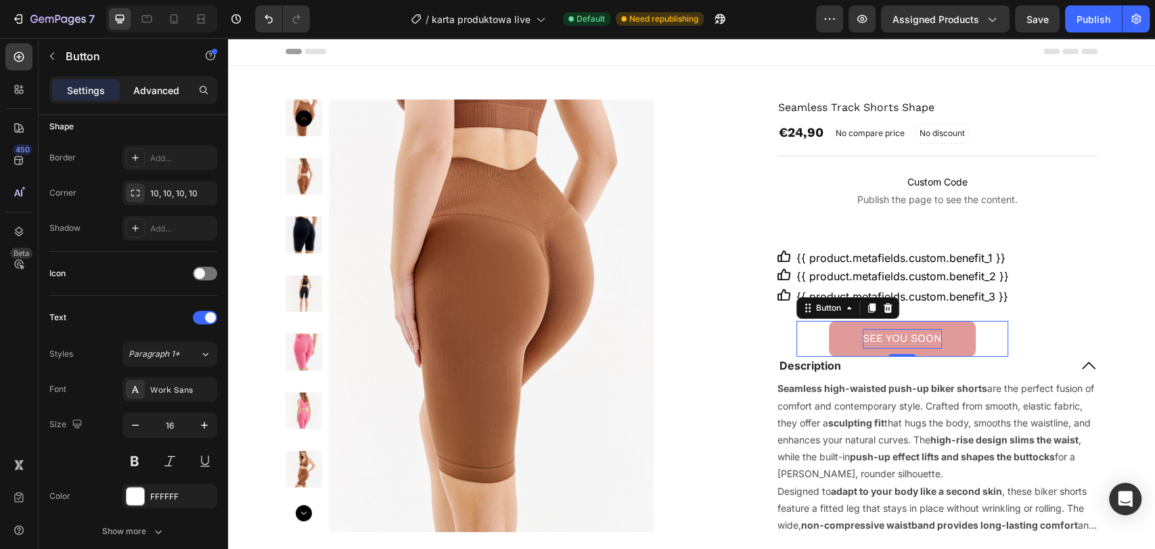
click at [157, 93] on p "Advanced" at bounding box center [156, 90] width 46 height 14
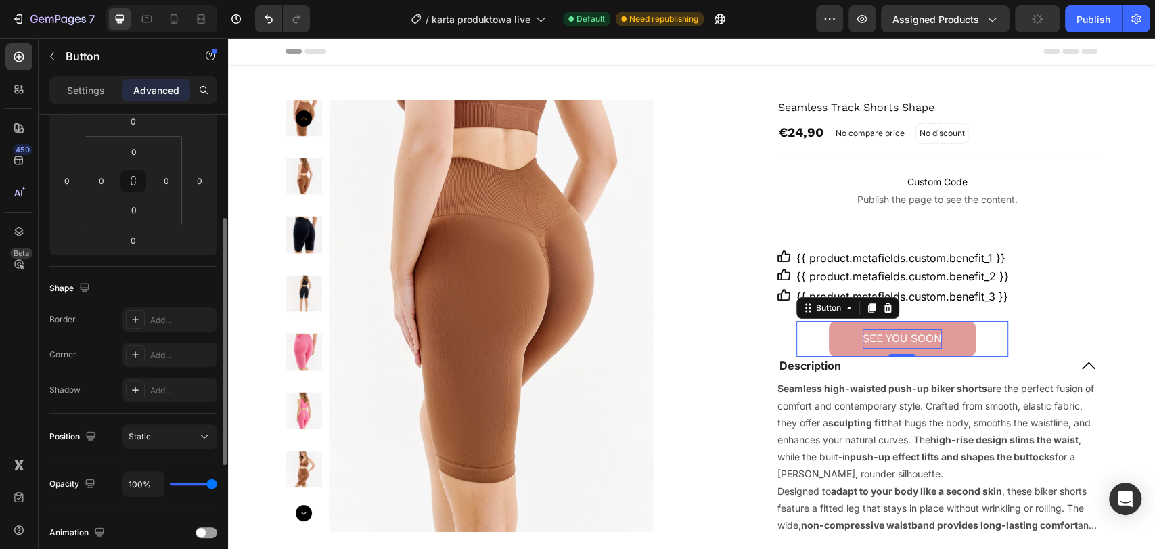
scroll to position [46, 0]
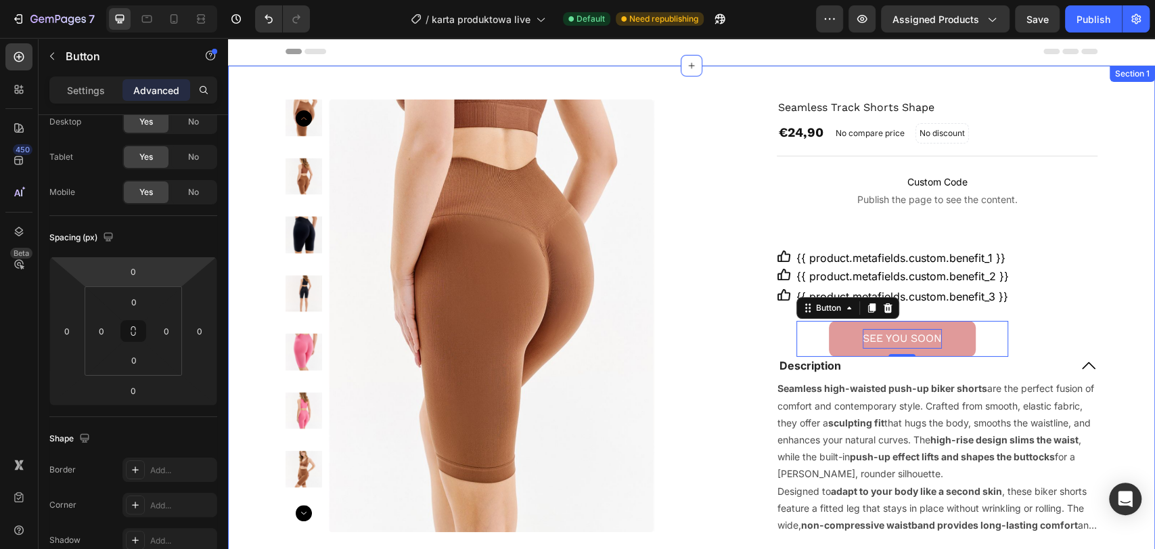
click at [1116, 202] on div "Product Images Seamless Track Shorts Shape Product Title €24,90 Product Price P…" at bounding box center [692, 373] width 900 height 549
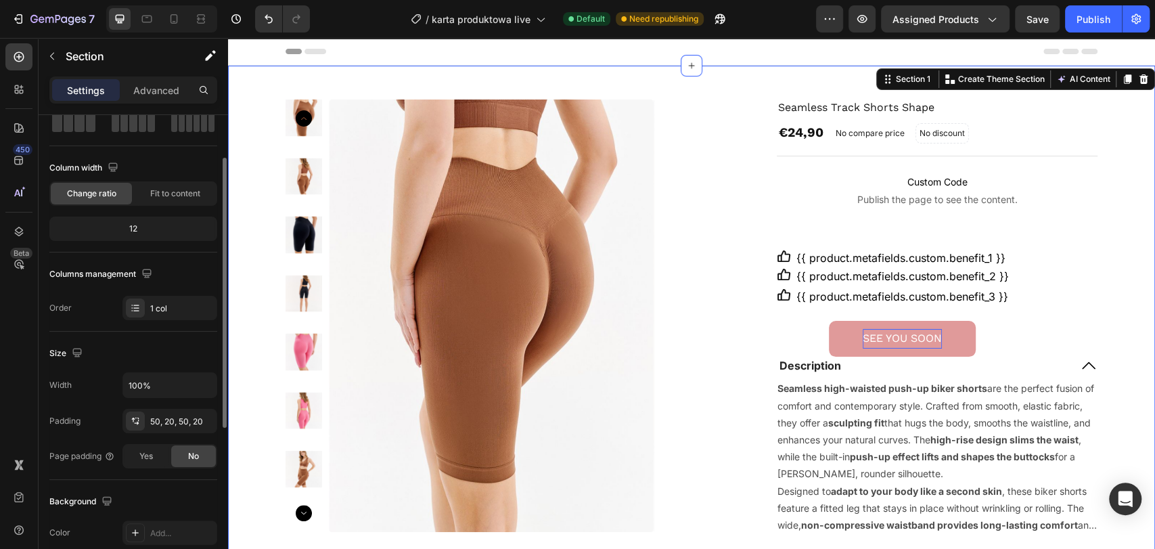
scroll to position [150, 0]
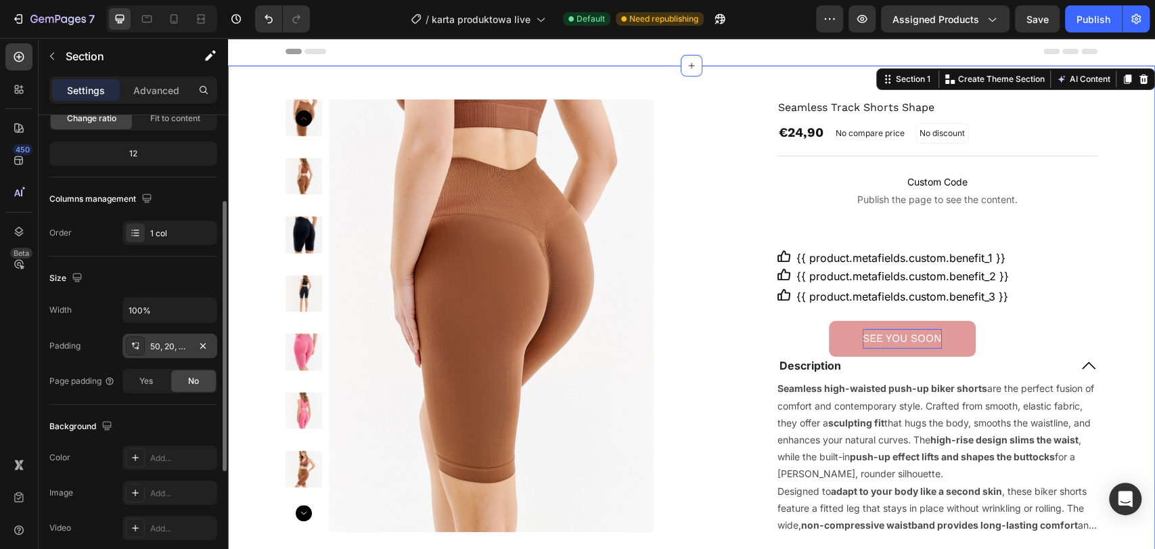
click at [170, 345] on div "50, 20, 50, 20" at bounding box center [169, 346] width 39 height 12
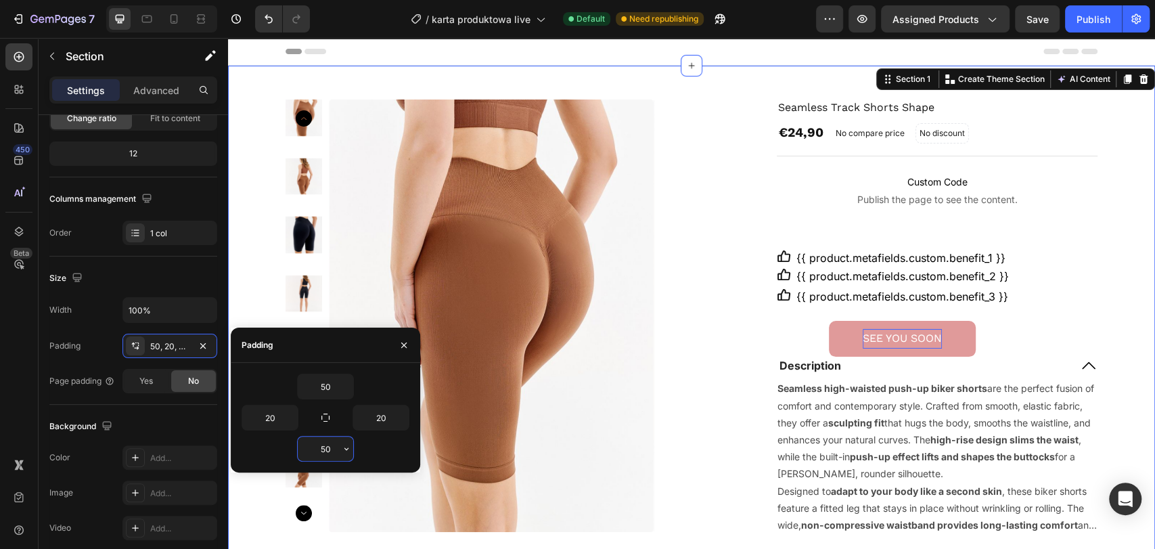
click at [326, 443] on input "50" at bounding box center [326, 449] width 56 height 24
click at [351, 452] on icon "button" at bounding box center [346, 448] width 11 height 11
click at [330, 445] on input "50" at bounding box center [326, 449] width 56 height 24
drag, startPoint x: 330, startPoint y: 445, endPoint x: 317, endPoint y: 445, distance: 12.9
click at [317, 445] on input "50" at bounding box center [326, 449] width 56 height 24
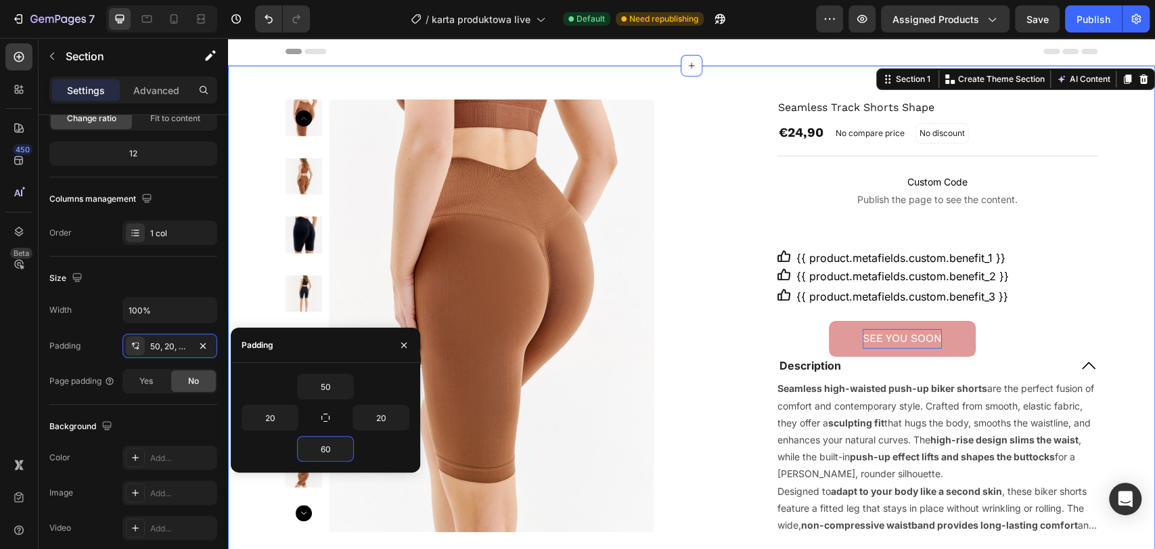
click at [381, 452] on div "60" at bounding box center [326, 449] width 168 height 26
type input "50"
click at [368, 440] on div "50" at bounding box center [326, 449] width 168 height 26
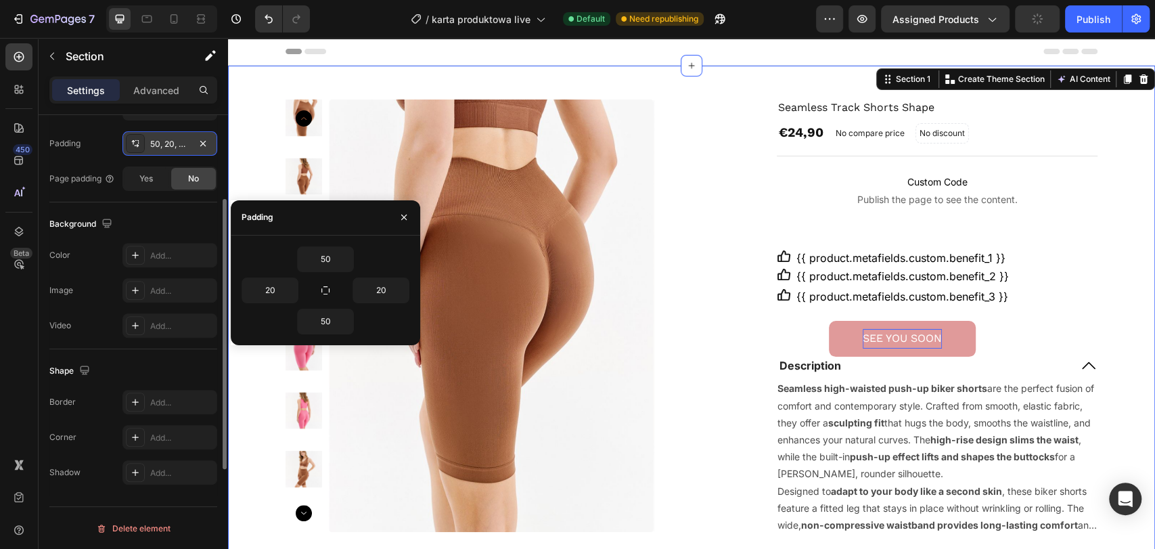
scroll to position [127, 0]
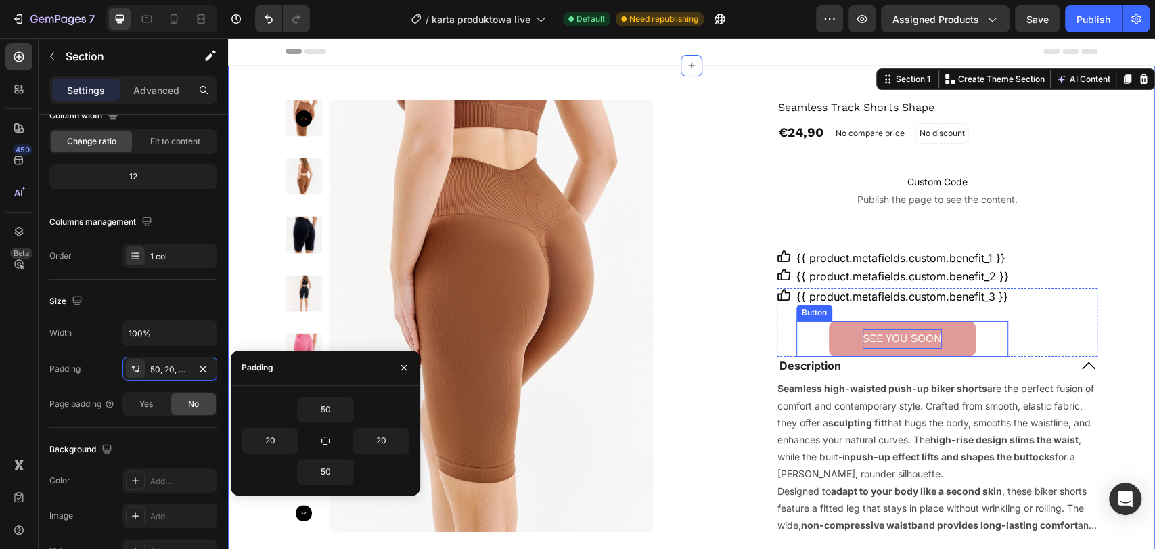
click at [990, 339] on div "SEE YOU SOON Button" at bounding box center [903, 339] width 212 height 36
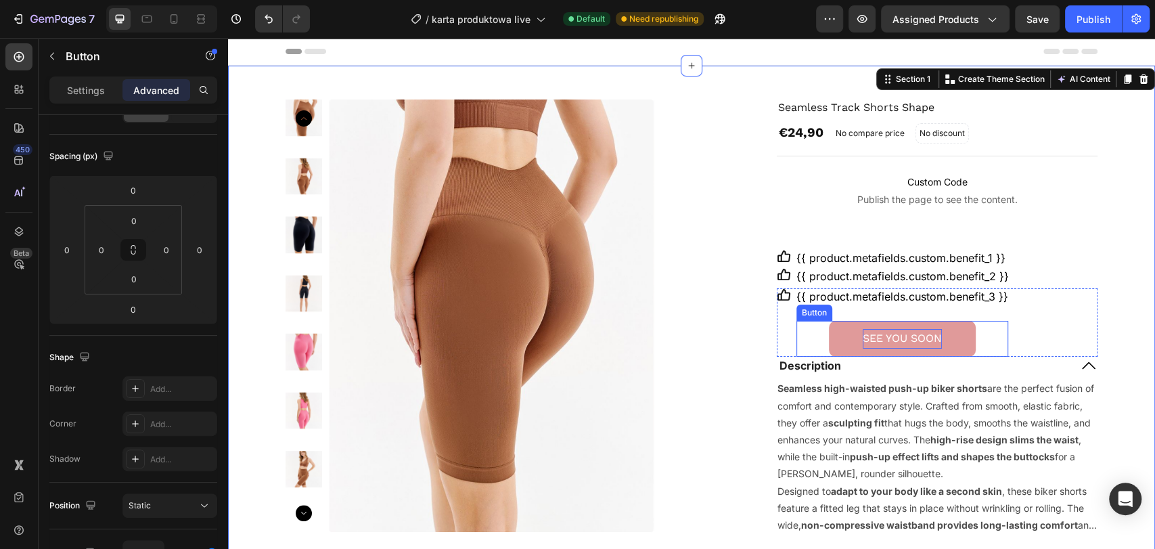
scroll to position [0, 0]
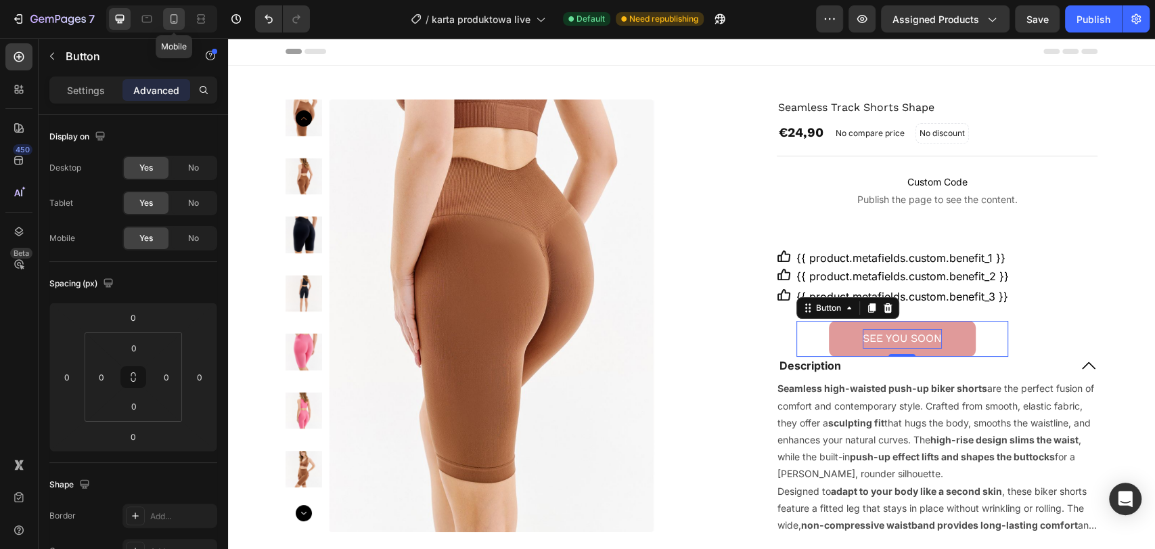
click at [169, 22] on icon at bounding box center [174, 19] width 14 height 14
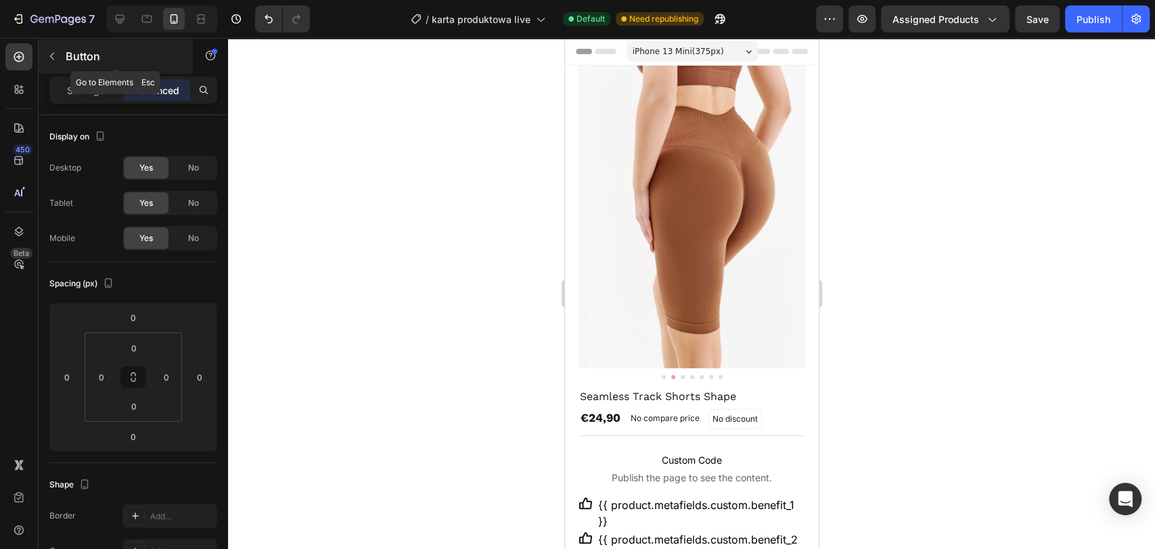
click at [56, 56] on icon "button" at bounding box center [52, 56] width 11 height 11
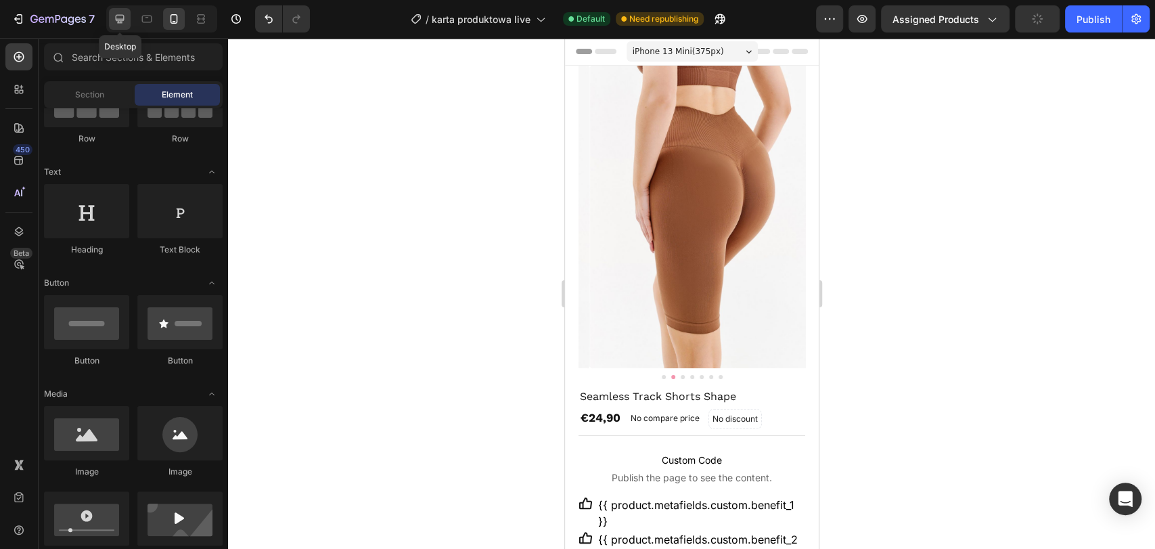
click at [121, 20] on icon at bounding box center [120, 19] width 14 height 14
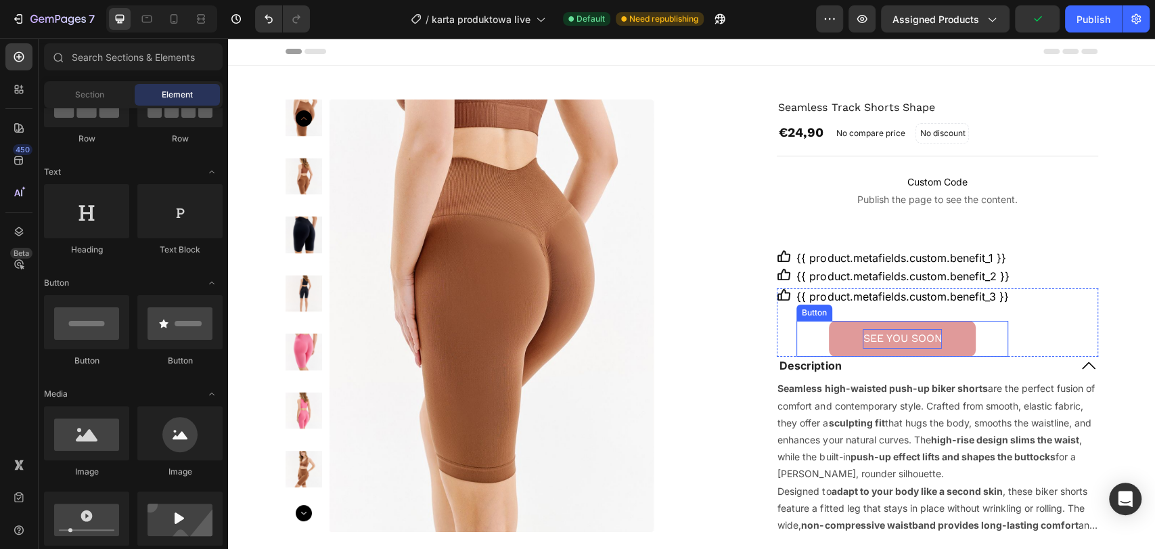
click at [928, 336] on p "SEE YOU SOON" at bounding box center [902, 339] width 79 height 20
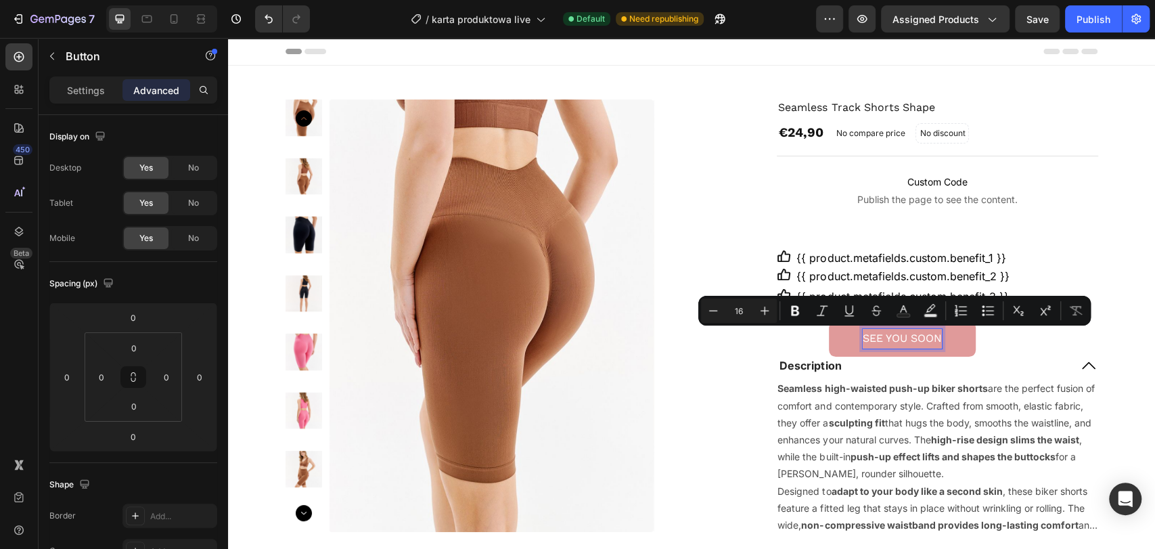
click at [928, 338] on p "SEE YOU SOON" at bounding box center [902, 339] width 79 height 20
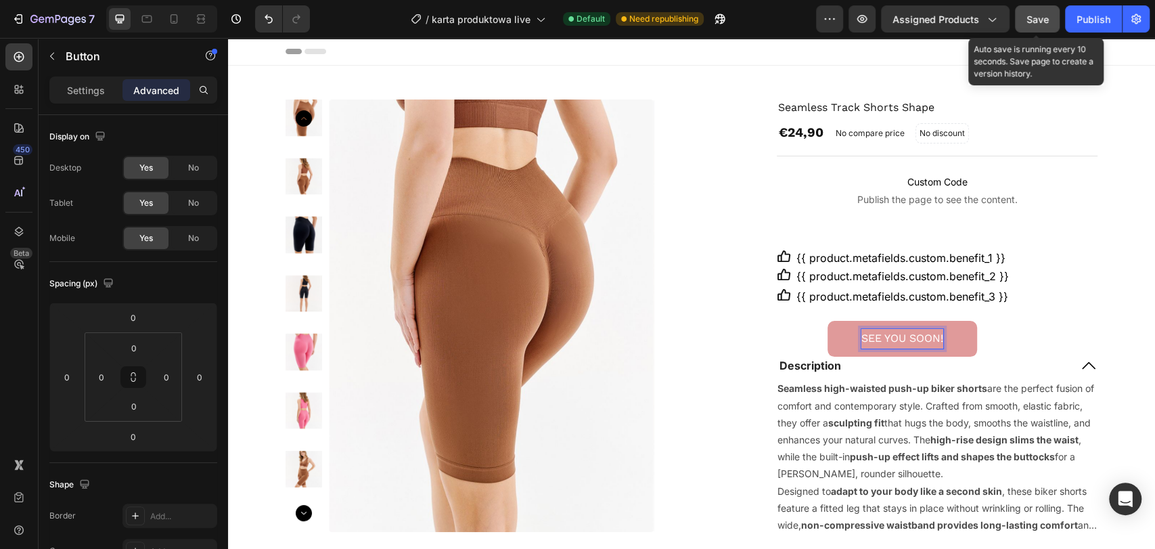
click at [1027, 20] on span "Save" at bounding box center [1038, 20] width 22 height 12
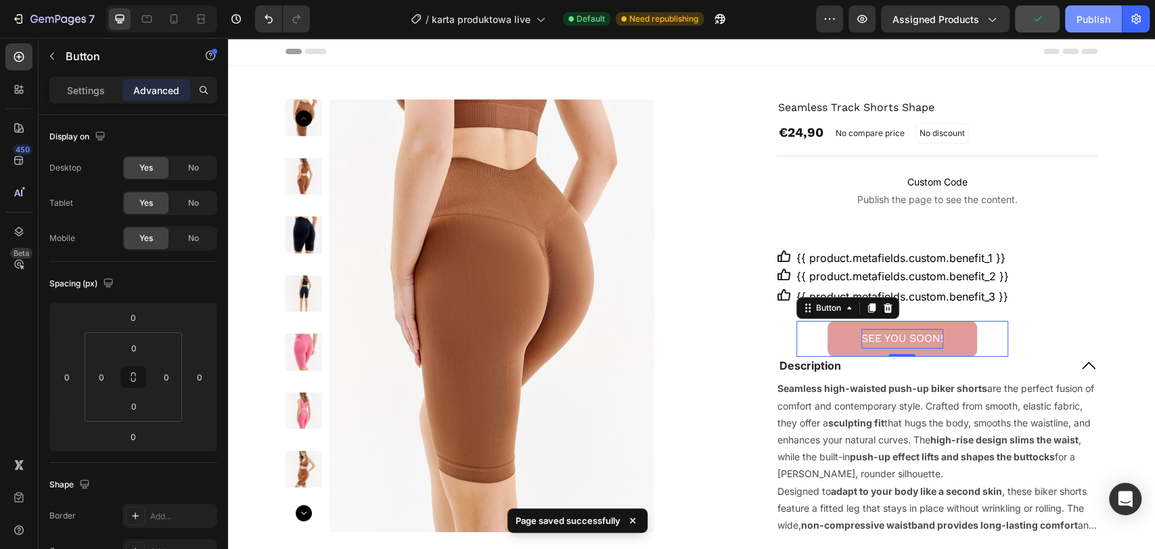
click at [1080, 22] on div "Publish" at bounding box center [1094, 19] width 34 height 14
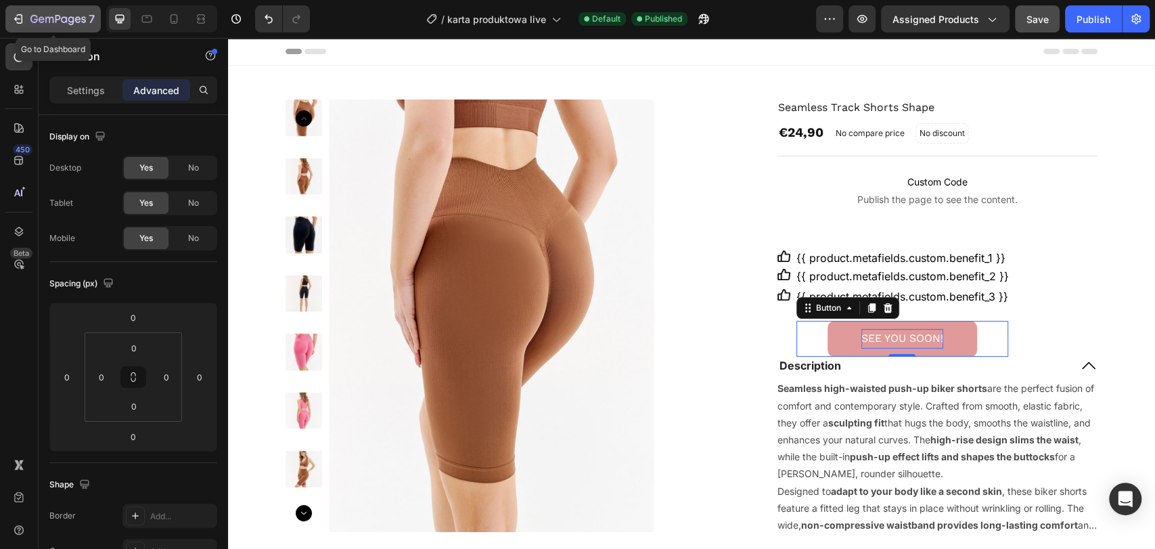
click at [12, 18] on icon "button" at bounding box center [19, 19] width 14 height 14
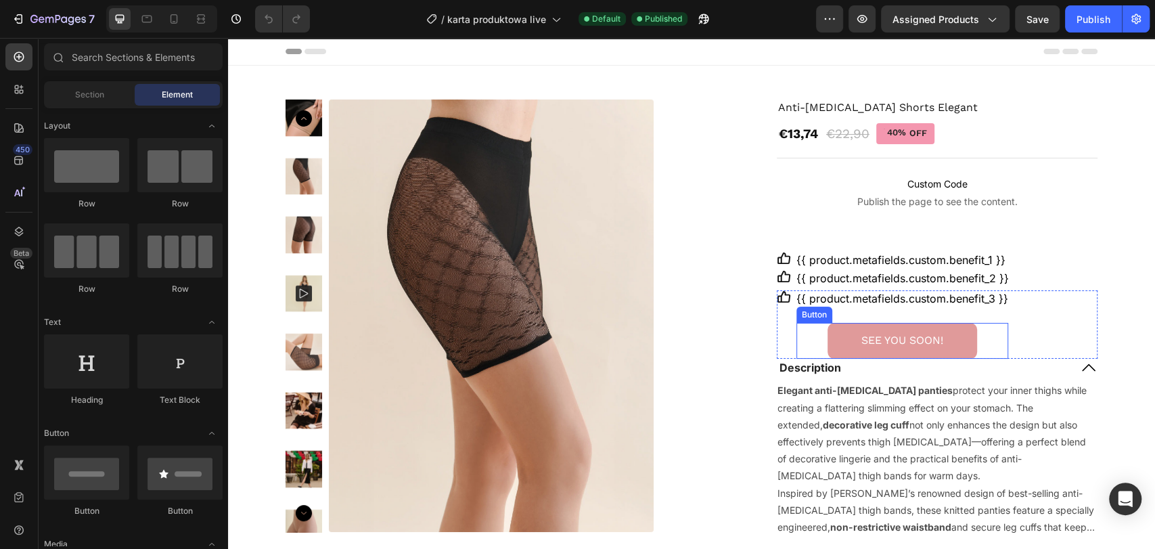
click at [889, 326] on button "SEE YOU SOON!" at bounding box center [903, 341] width 150 height 36
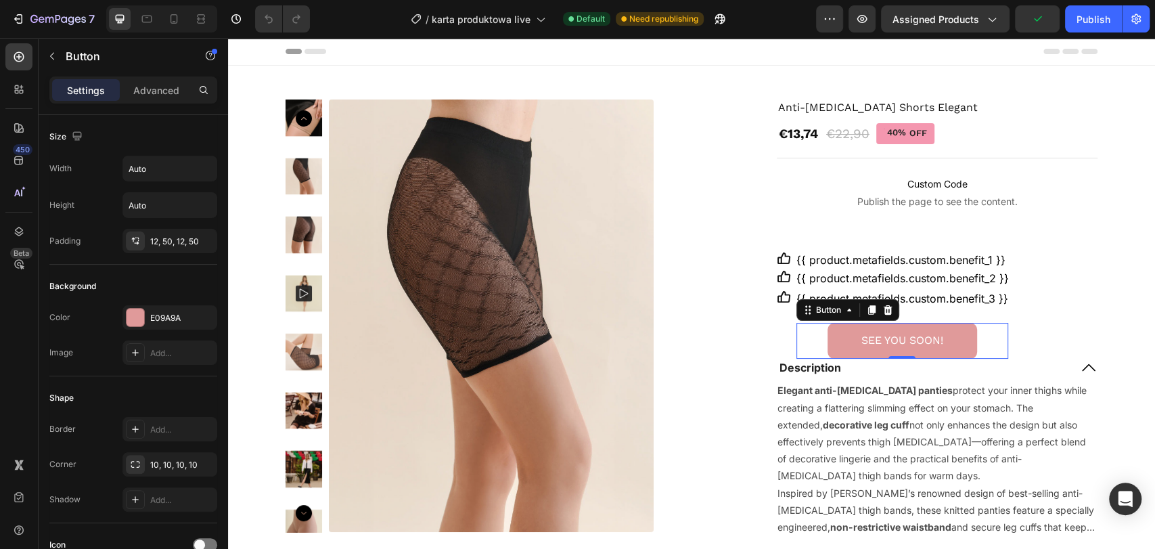
click at [841, 330] on button "SEE YOU SOON!" at bounding box center [903, 341] width 150 height 36
click at [835, 348] on button "SEE YOU SOON!" at bounding box center [903, 341] width 150 height 36
click at [844, 314] on icon at bounding box center [849, 310] width 11 height 11
click at [843, 340] on button "SEE YOU SOON!" at bounding box center [903, 341] width 150 height 36
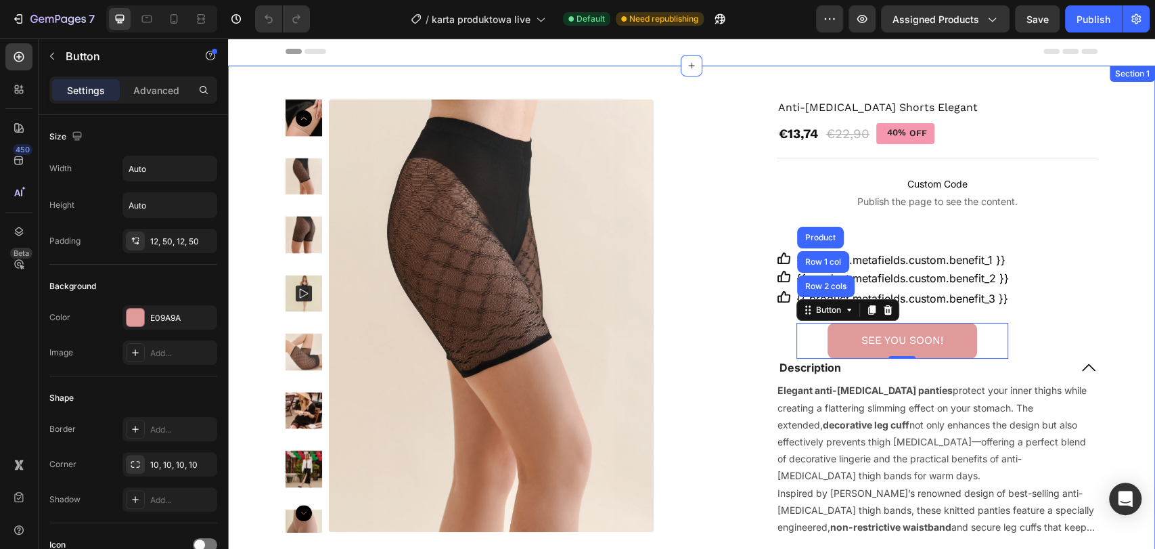
click at [1107, 291] on div "Product Images Anti-[MEDICAL_DATA] Shorts Elegant Product Title €13,74 Product …" at bounding box center [692, 374] width 900 height 551
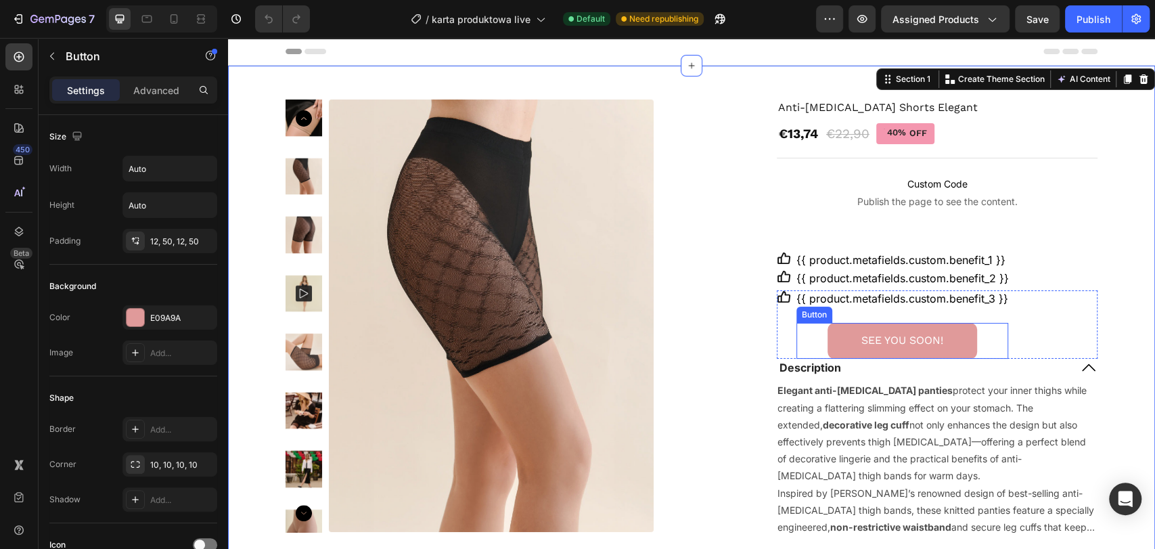
click at [948, 330] on button "SEE YOU SOON!" at bounding box center [903, 341] width 150 height 36
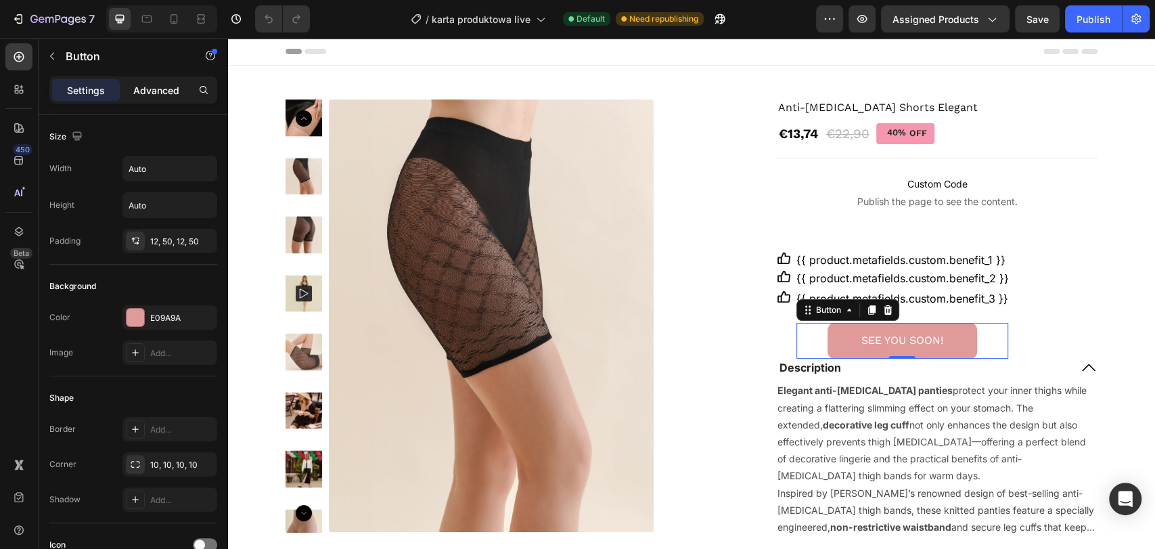
click at [159, 89] on p "Advanced" at bounding box center [156, 90] width 46 height 14
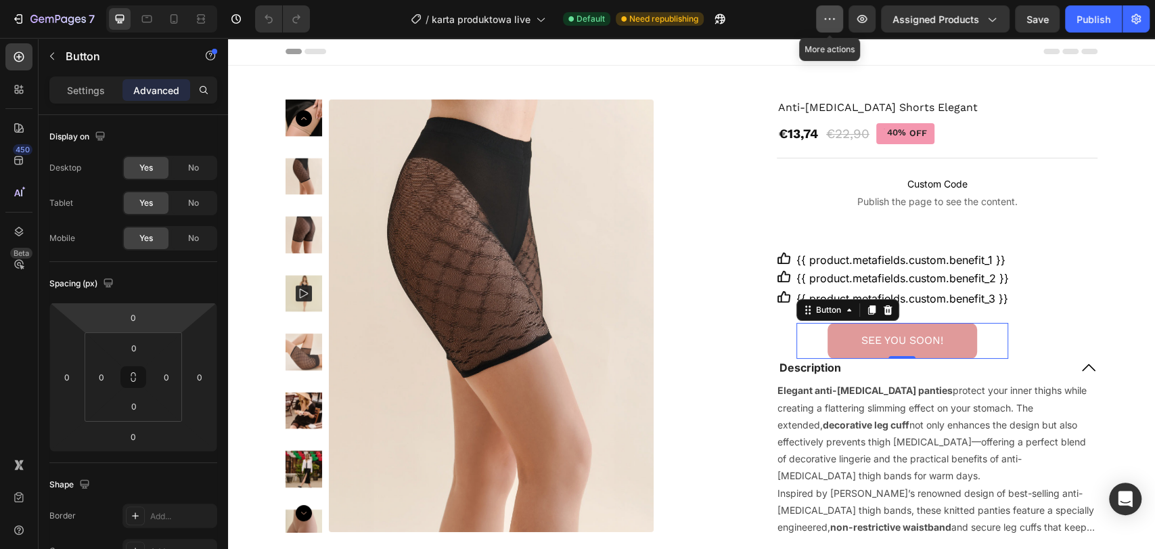
click at [837, 15] on icon "button" at bounding box center [830, 19] width 14 height 14
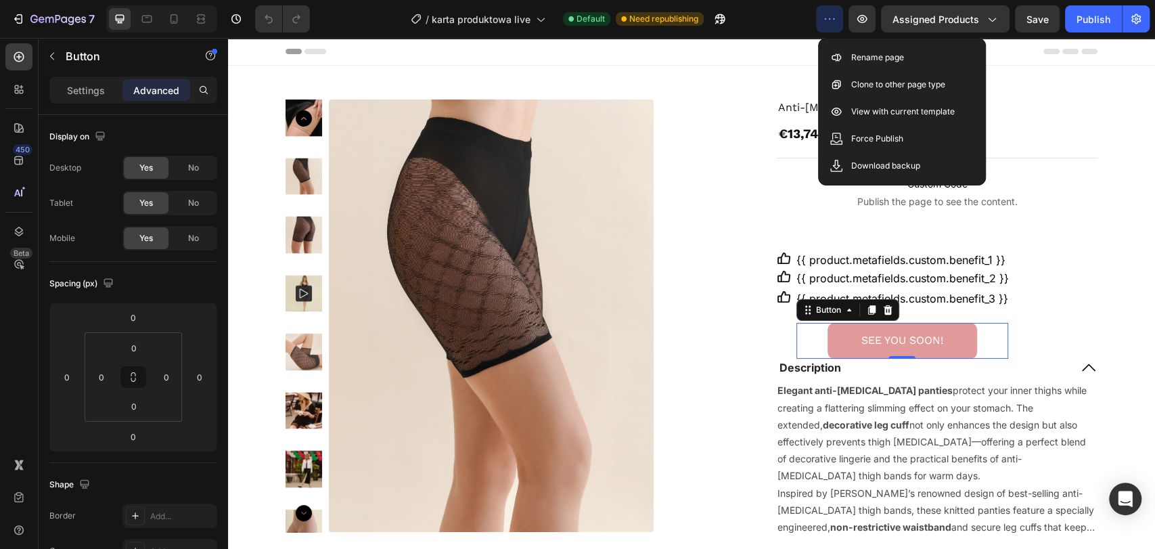
click at [835, 16] on icon "button" at bounding box center [830, 19] width 14 height 14
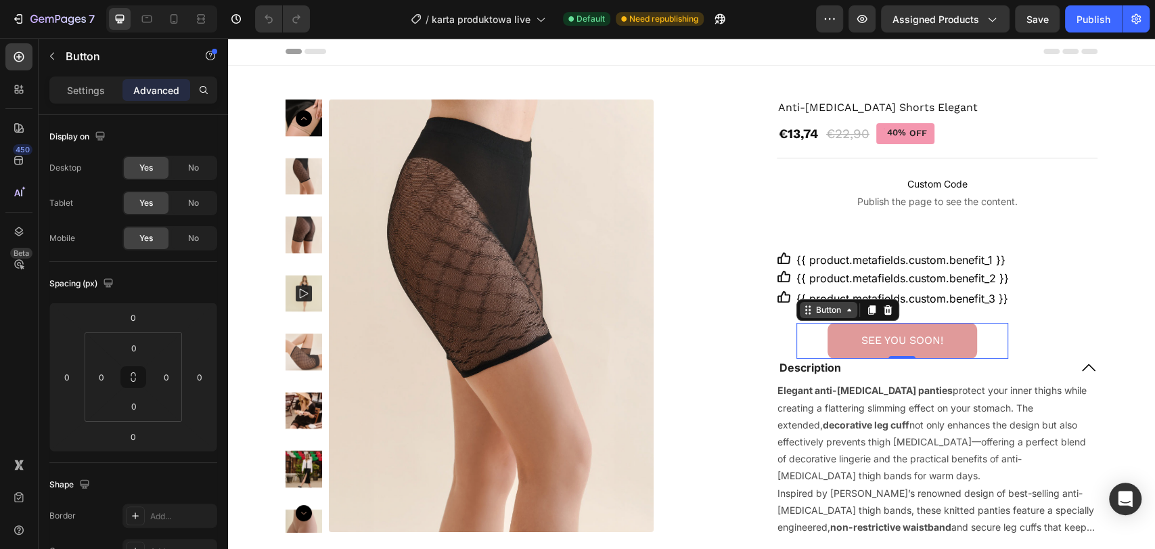
click at [847, 310] on icon at bounding box center [849, 310] width 4 height 3
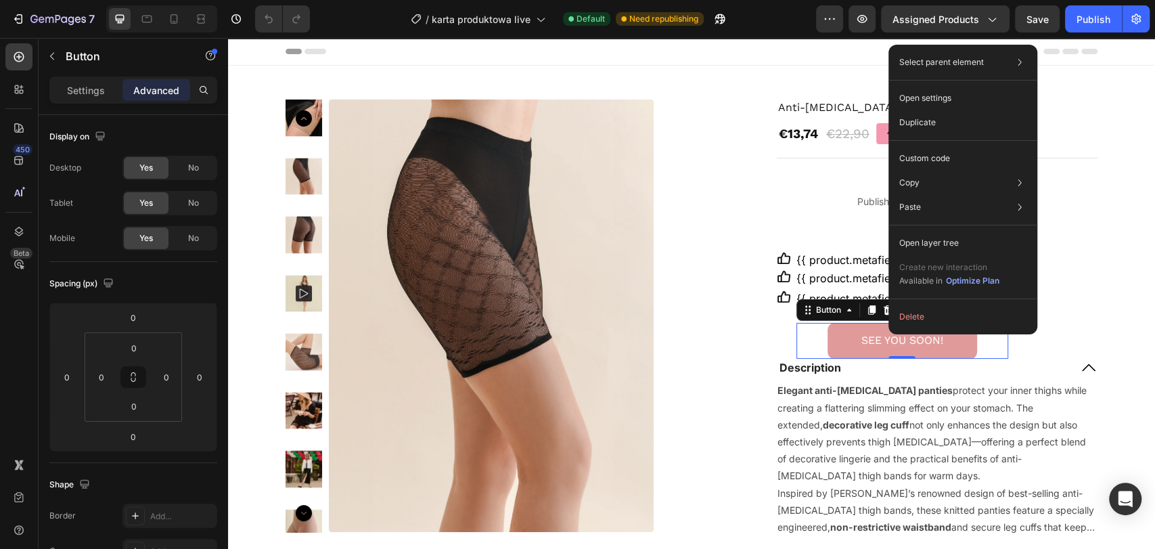
click at [831, 337] on button "SEE YOU SOON!" at bounding box center [903, 341] width 150 height 36
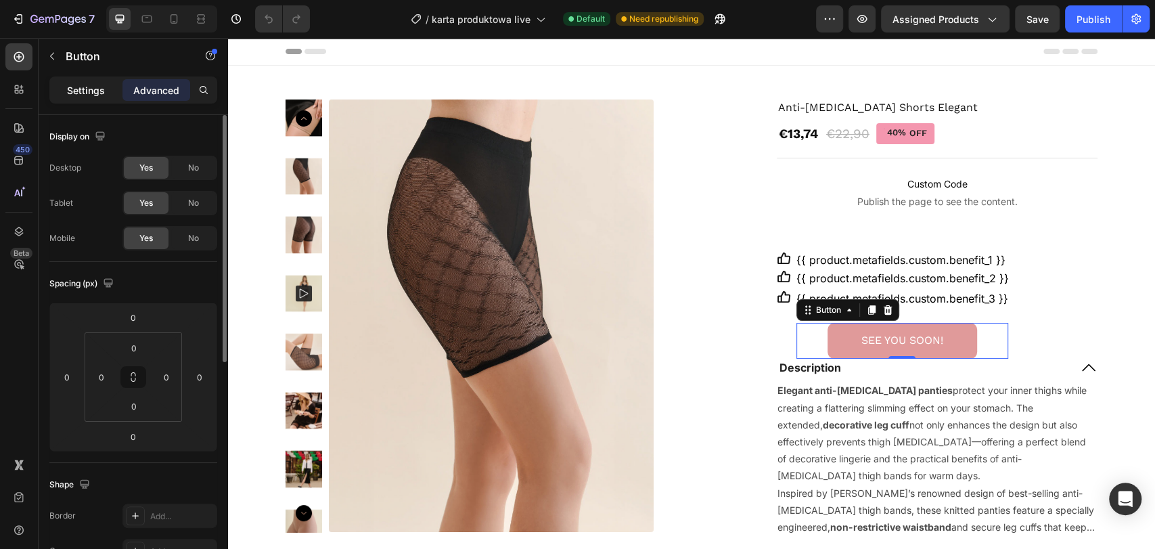
click at [71, 91] on p "Settings" at bounding box center [86, 90] width 38 height 14
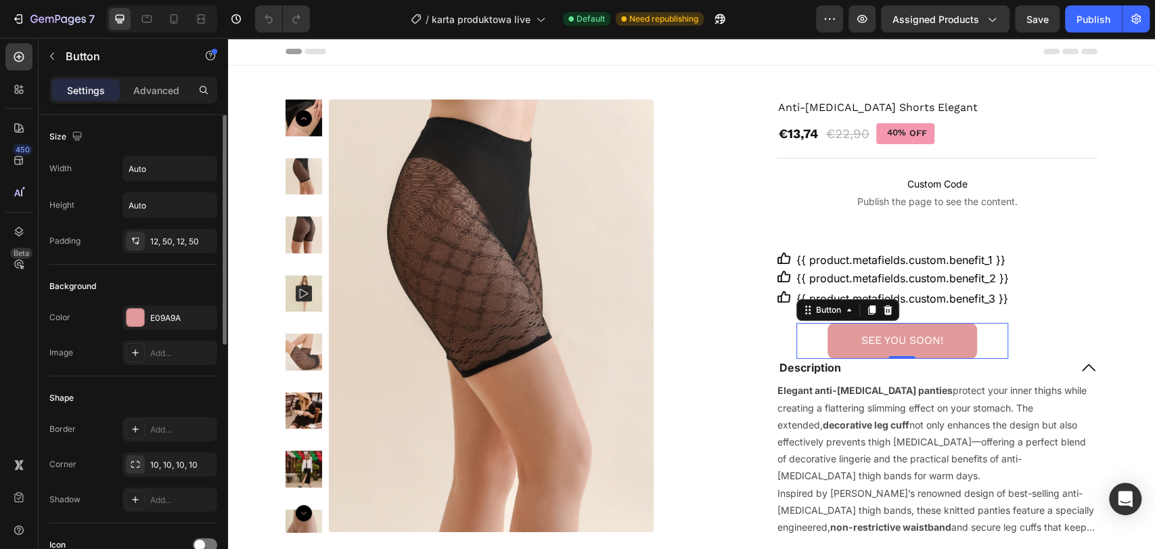
scroll to position [75, 0]
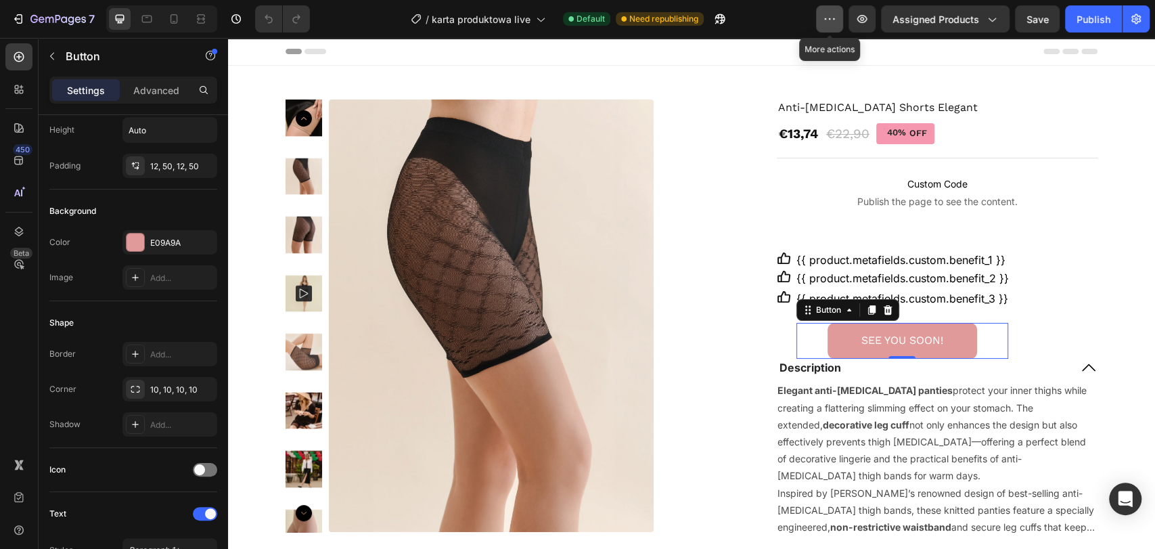
click at [824, 20] on button "button" at bounding box center [829, 18] width 27 height 27
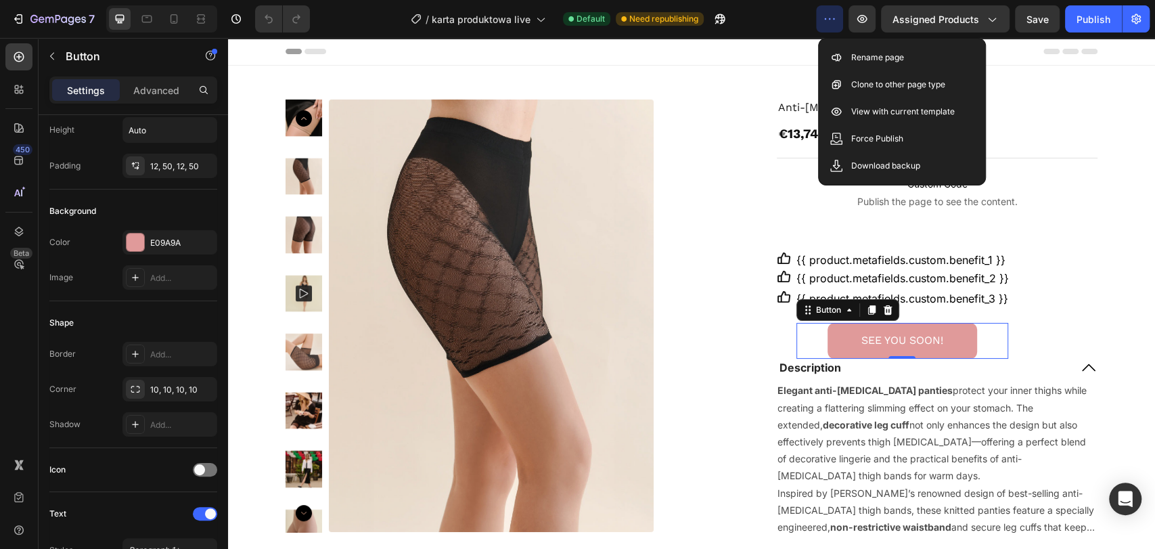
click at [795, 21] on div "/ karta produktowa live Default Need republishing" at bounding box center [568, 18] width 495 height 27
